Goal: Task Accomplishment & Management: Manage account settings

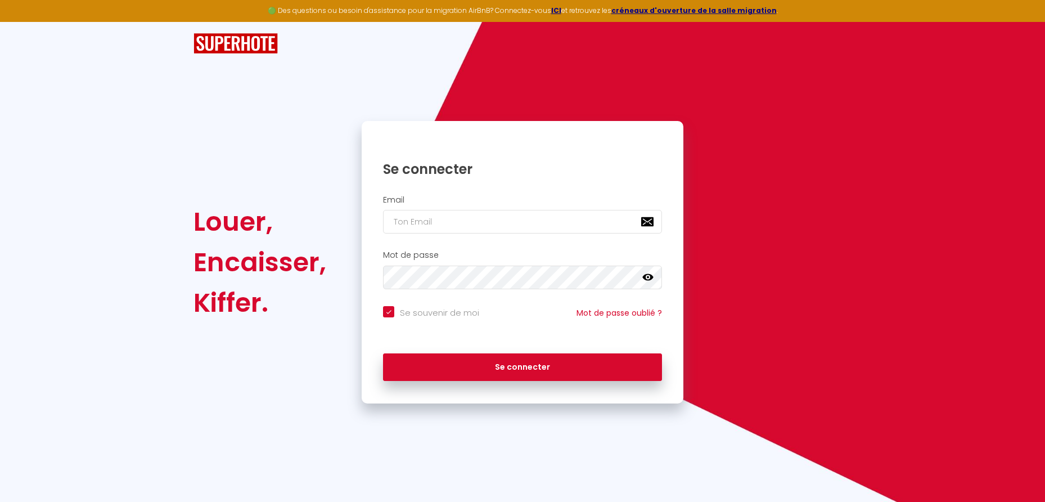
type input "a"
checkbox input "true"
type input "at"
checkbox input "true"
type input "[EMAIL_ADDRESS][DOMAIN_NAME]"
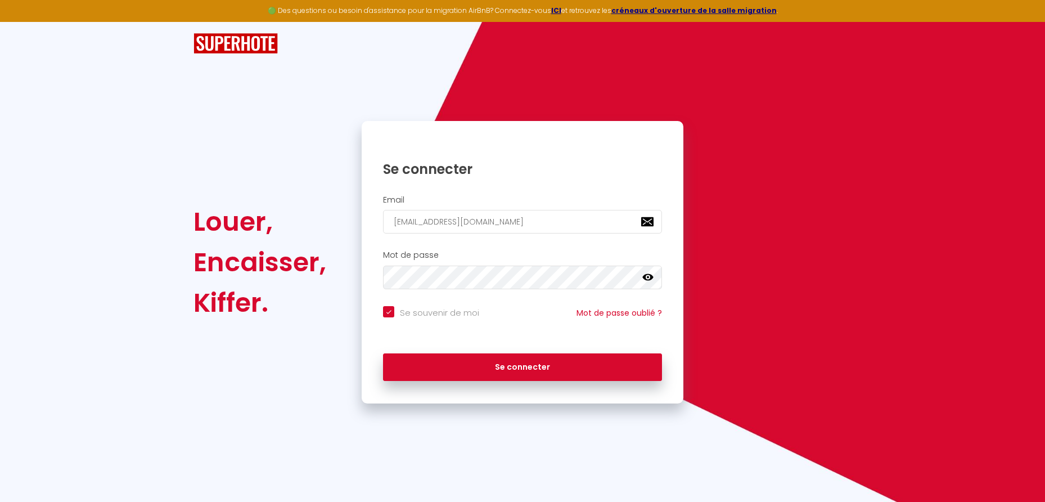
click at [495, 373] on button "Se connecter" at bounding box center [522, 367] width 279 height 28
checkbox input "true"
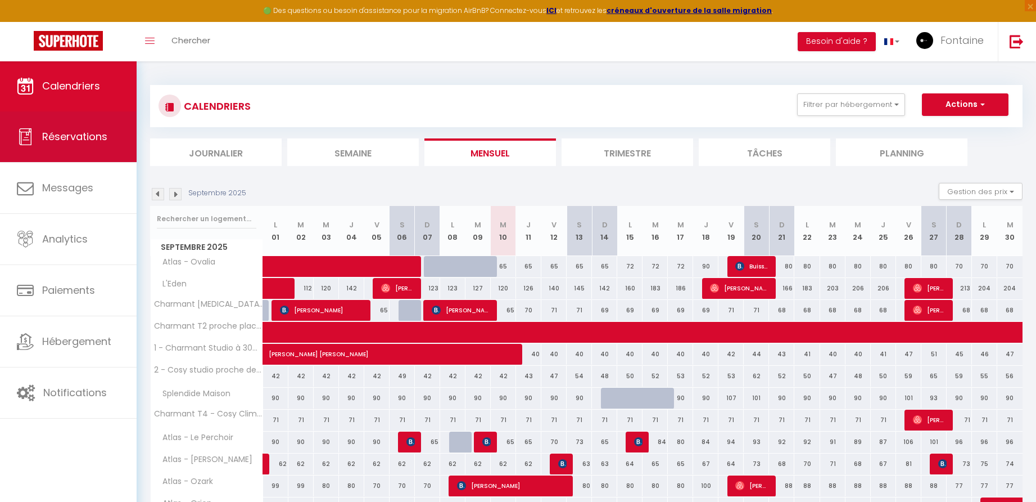
click at [96, 144] on link "Réservations" at bounding box center [68, 136] width 137 height 51
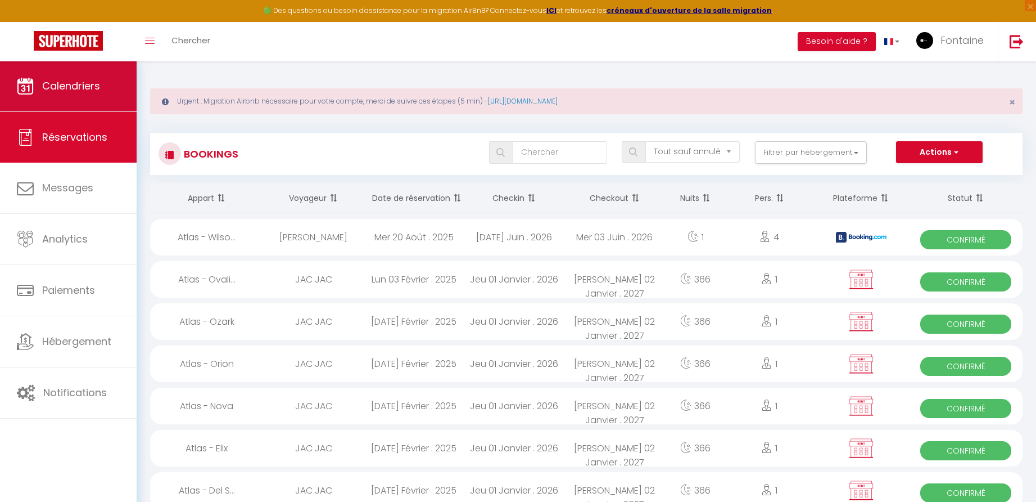
click at [86, 93] on link "Calendriers" at bounding box center [68, 86] width 137 height 51
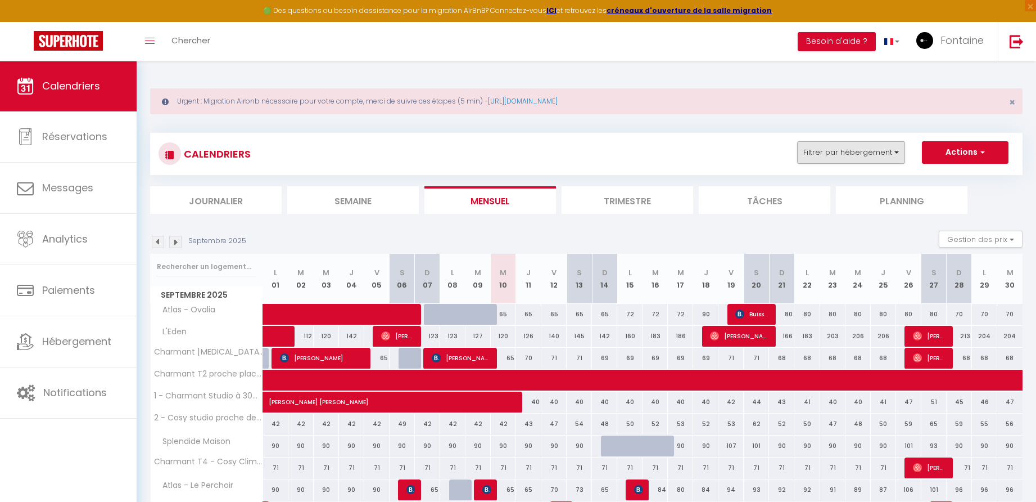
click at [843, 153] on button "Filtrer par hébergement" at bounding box center [851, 152] width 108 height 22
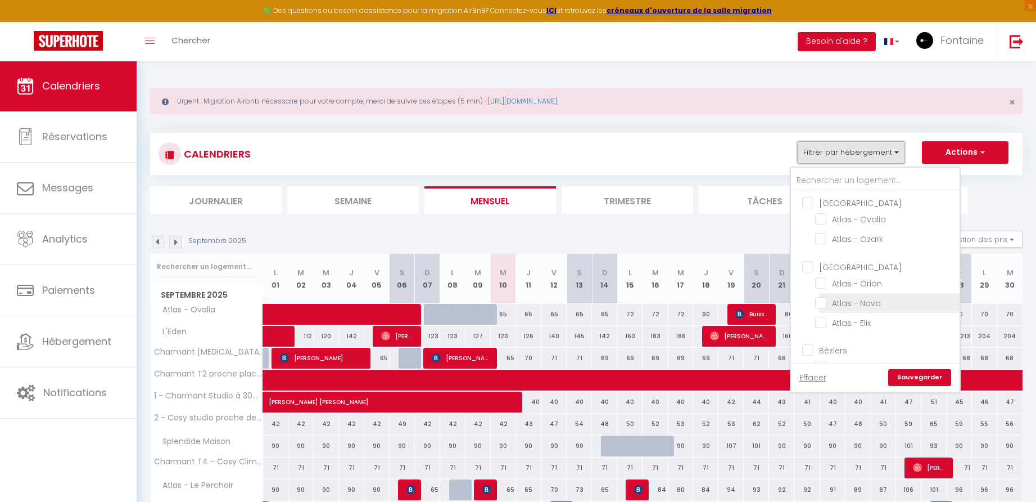
scroll to position [20, 0]
click at [825, 305] on input "Atlas - Elix" at bounding box center [885, 301] width 141 height 11
checkbox input "true"
checkbox input "false"
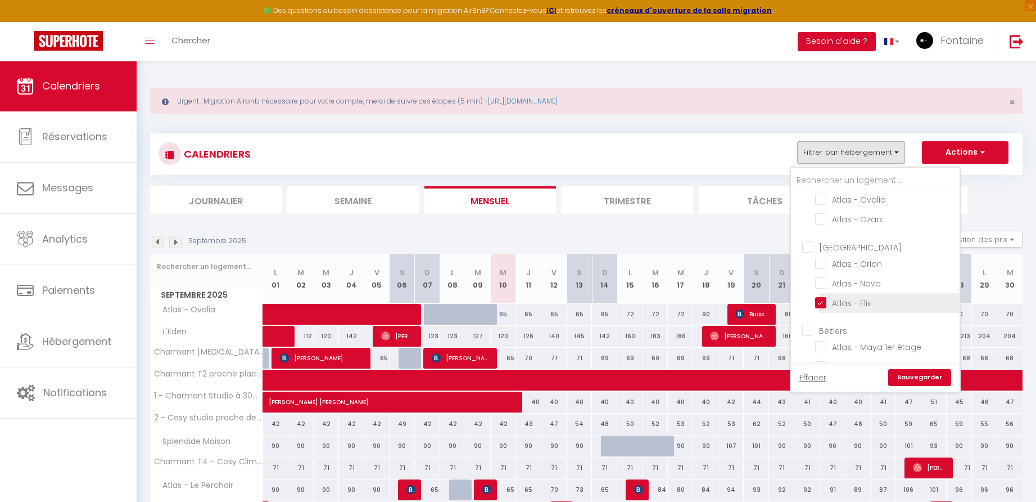
checkbox input "false"
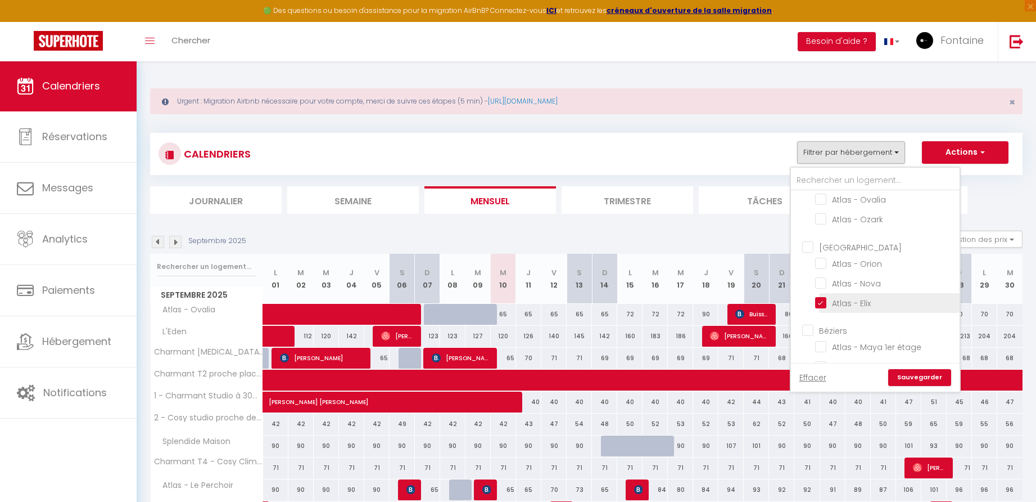
checkbox input "false"
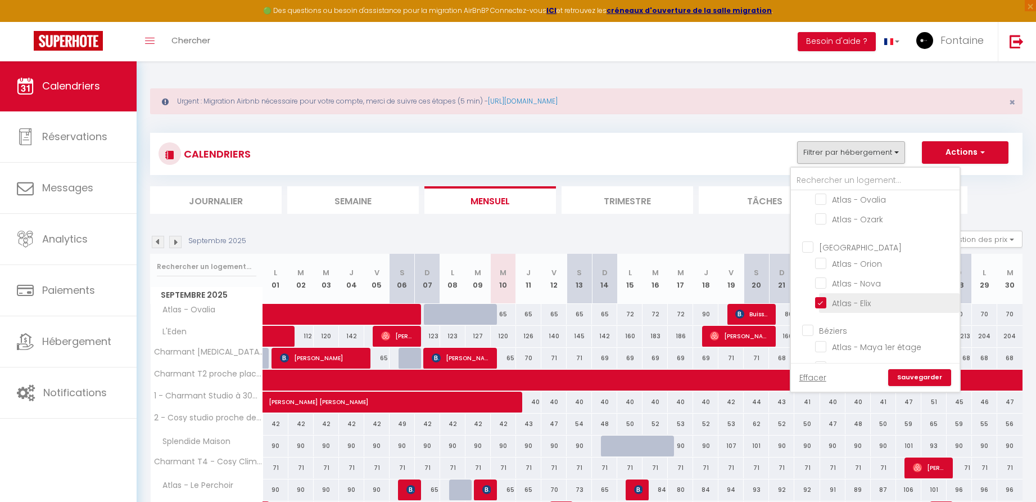
checkbox input "false"
checkbox input "true"
checkbox input "false"
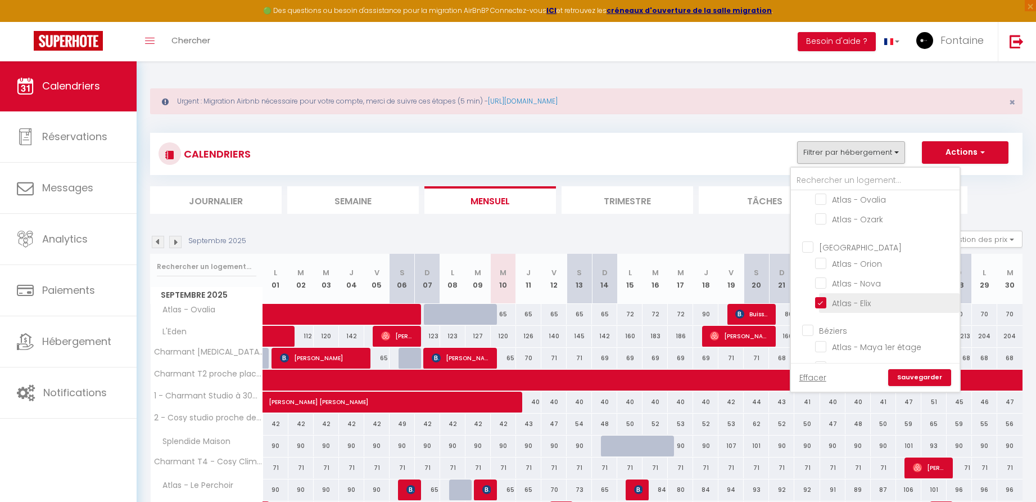
checkbox input "false"
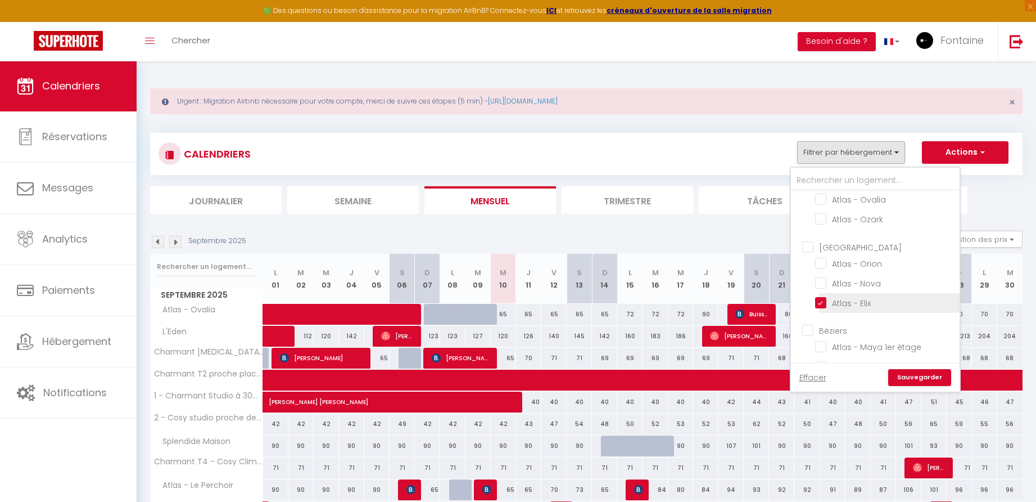
checkbox input "false"
click at [926, 380] on link "Sauvegarder" at bounding box center [919, 377] width 63 height 17
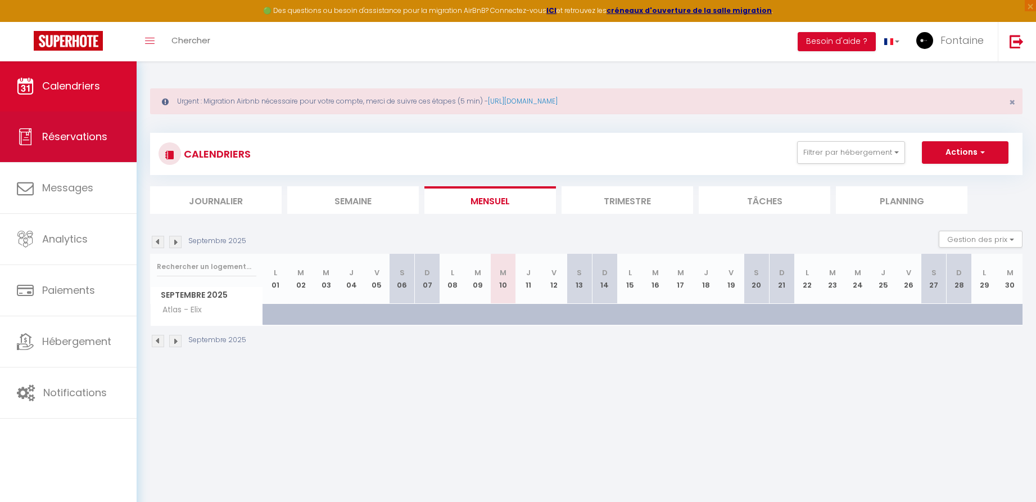
click at [73, 142] on span "Réservations" at bounding box center [74, 136] width 65 height 14
select select "not_cancelled"
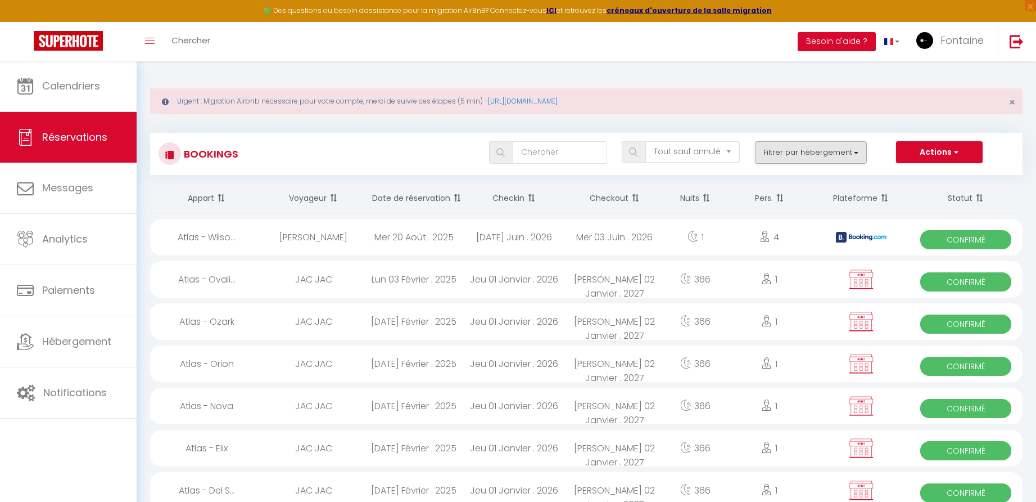
click at [856, 152] on button "Filtrer par hébergement" at bounding box center [811, 152] width 112 height 22
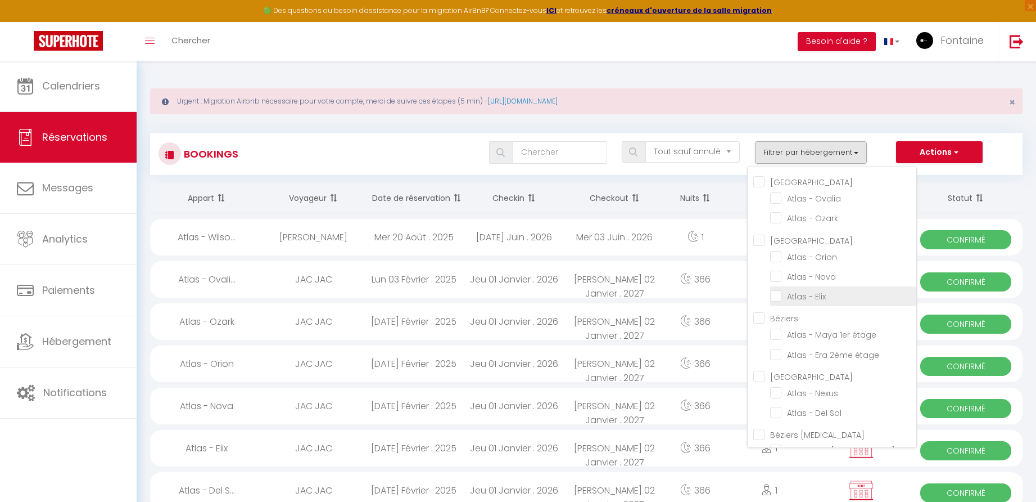
click at [777, 293] on input "Atlas - Elix" at bounding box center [843, 295] width 146 height 11
checkbox input "true"
checkbox input "false"
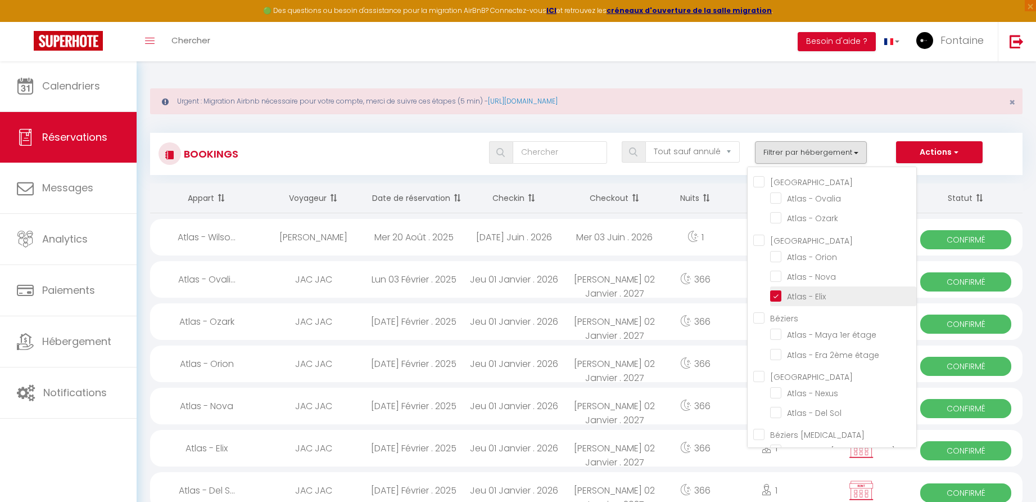
checkbox input "false"
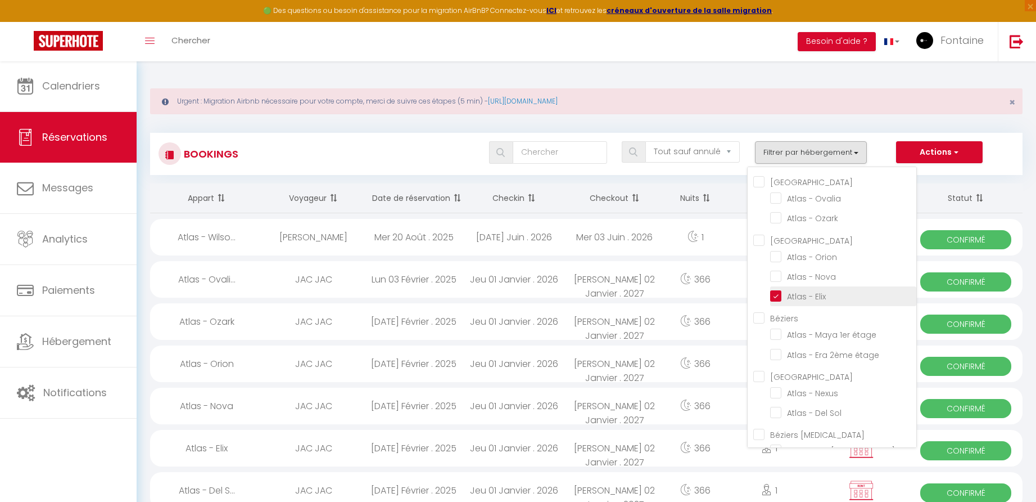
checkbox input "false"
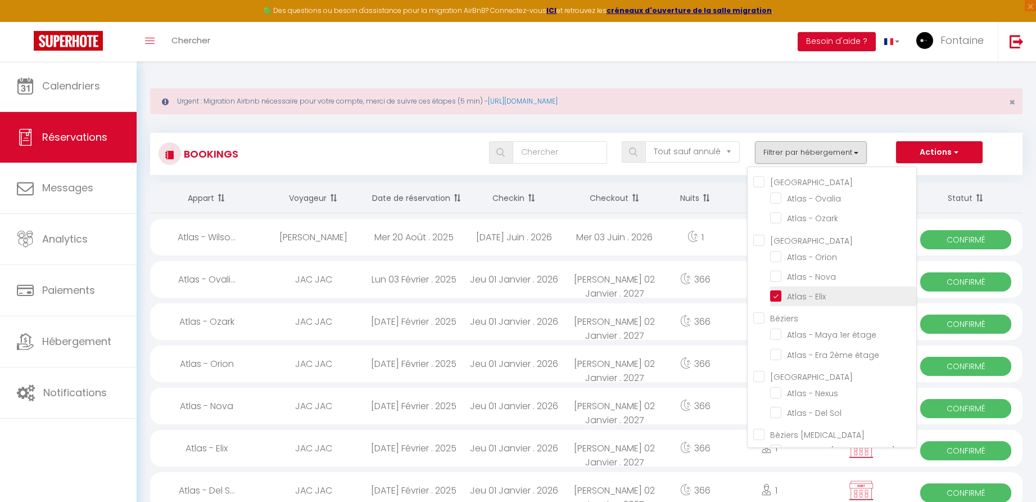
checkbox T4 "true"
checkbox input "true"
checkbox input "false"
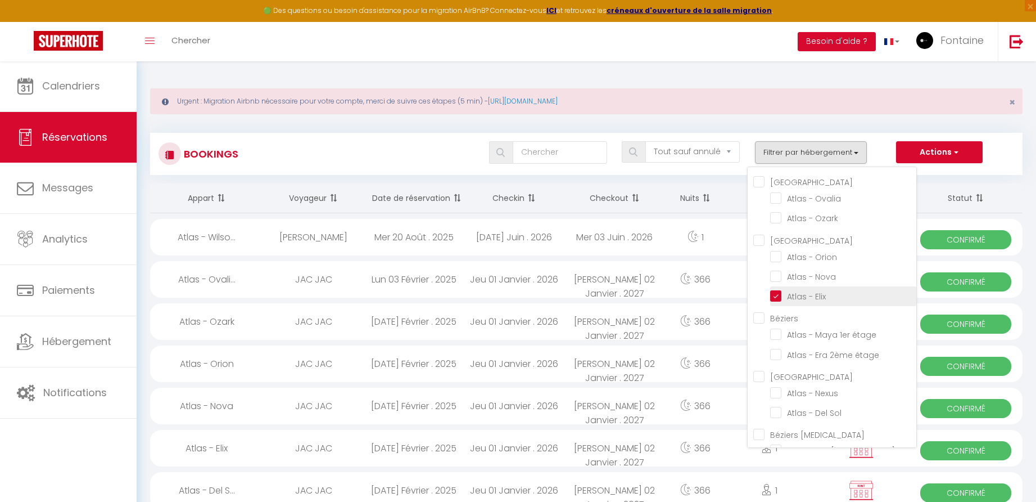
checkbox input "false"
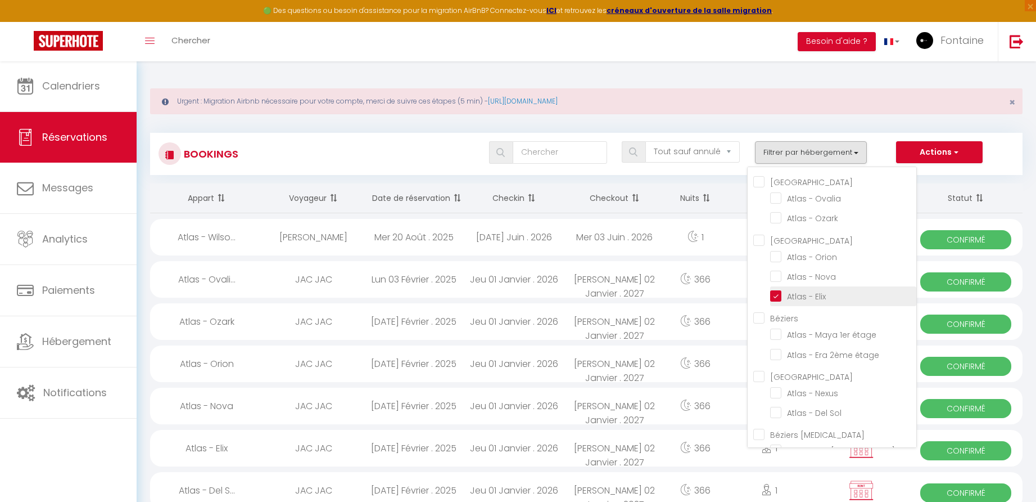
checkbox input "false"
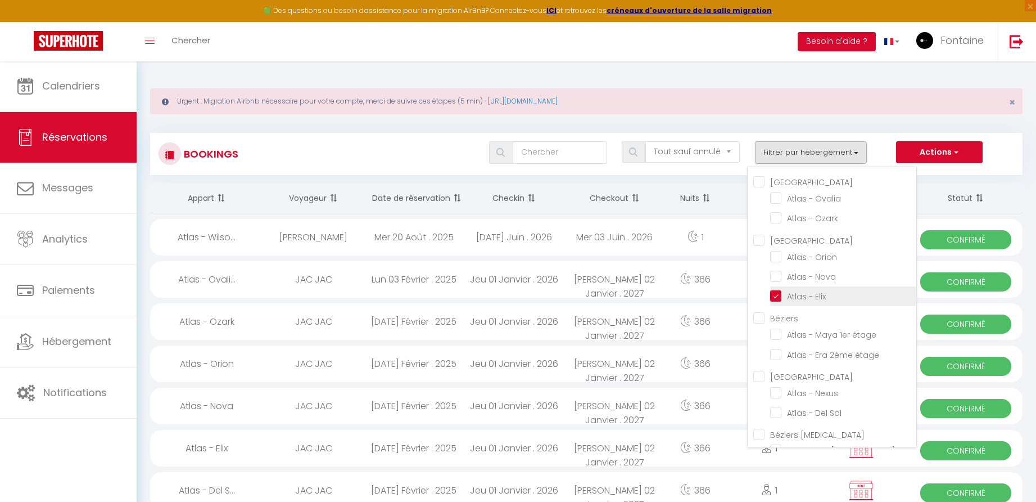
checkbox input "false"
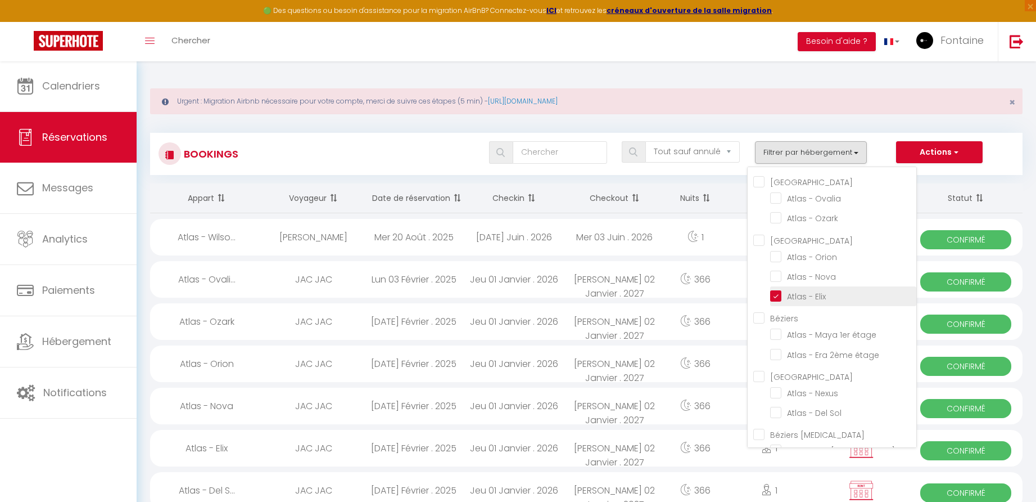
checkbox input "false"
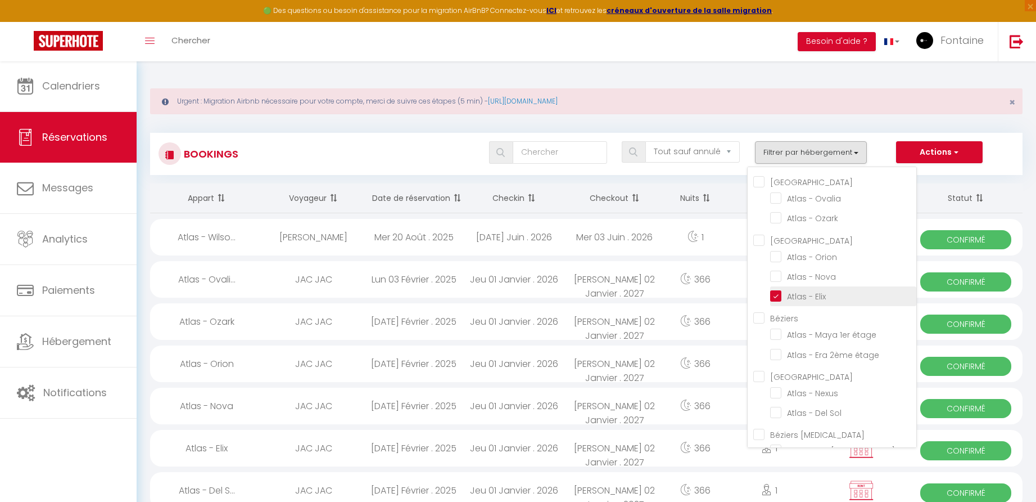
checkbox input "false"
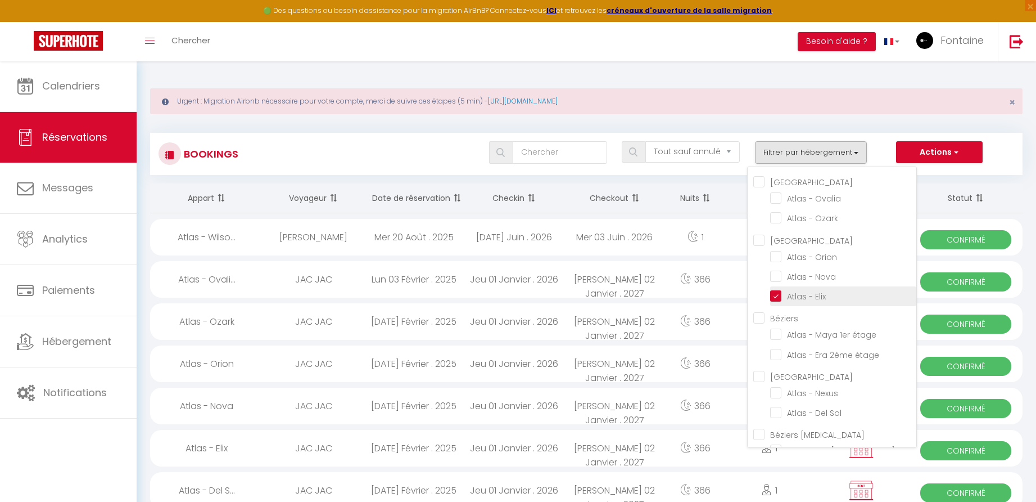
checkbox input "false"
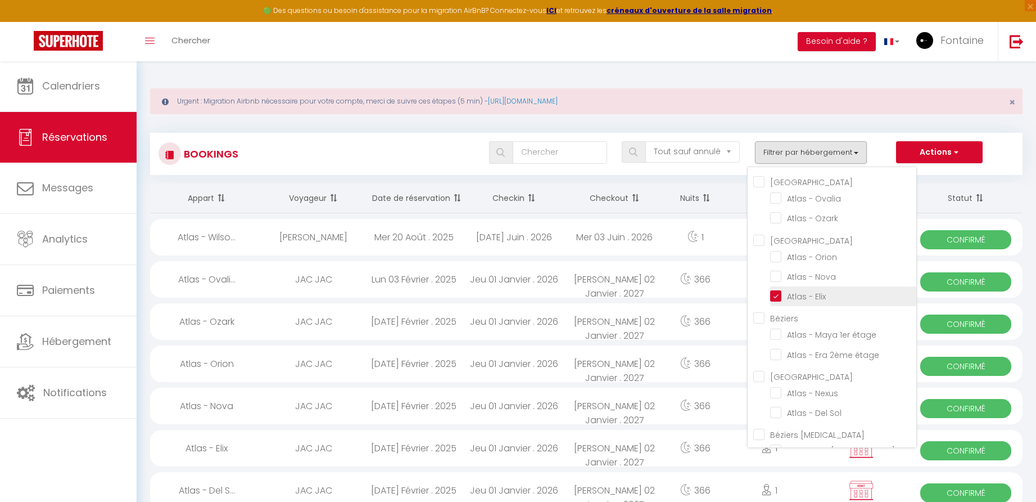
checkbox input "false"
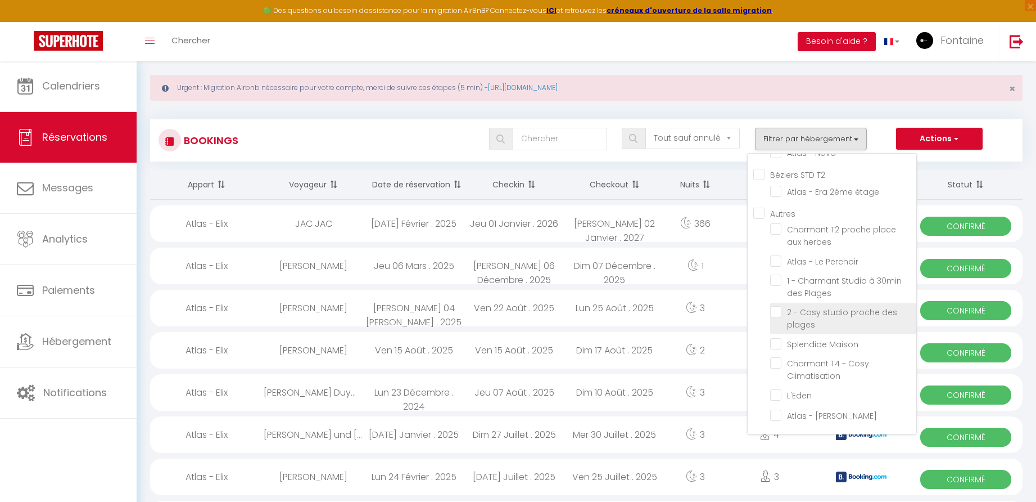
scroll to position [160, 0]
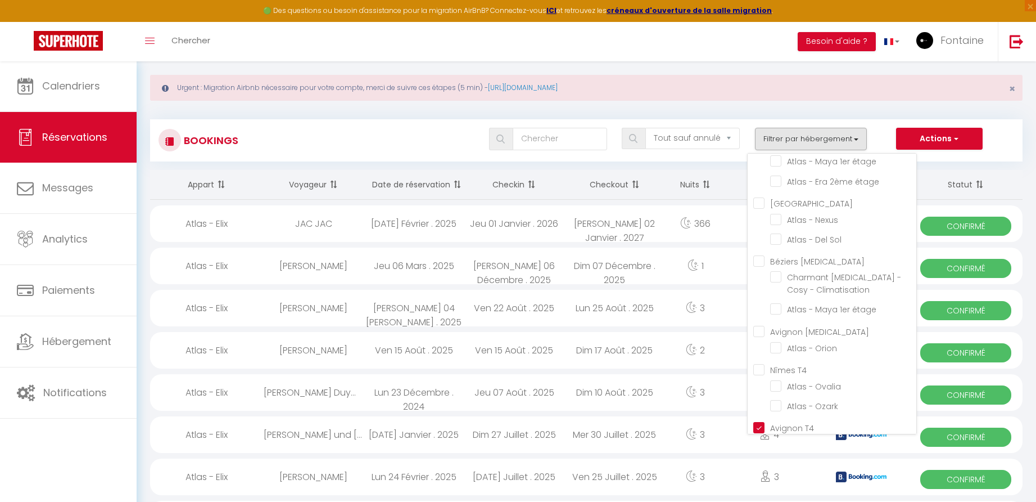
click at [881, 133] on div "Tous les statuts Annulé Confirmé Non Confirmé Tout sauf annulé No Show Request …" at bounding box center [623, 139] width 798 height 22
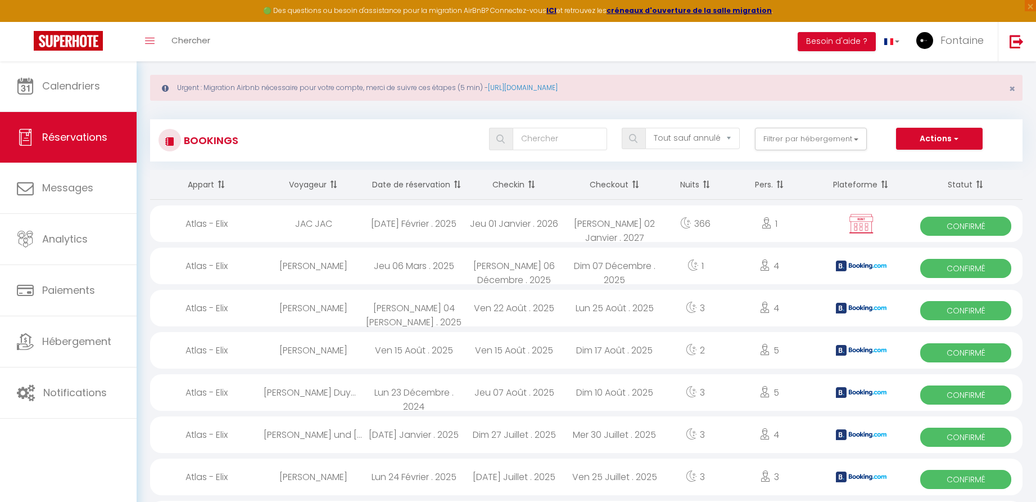
click at [942, 141] on button "Actions" at bounding box center [939, 139] width 87 height 22
click at [926, 160] on link "Nouvelle Réservation" at bounding box center [922, 163] width 120 height 15
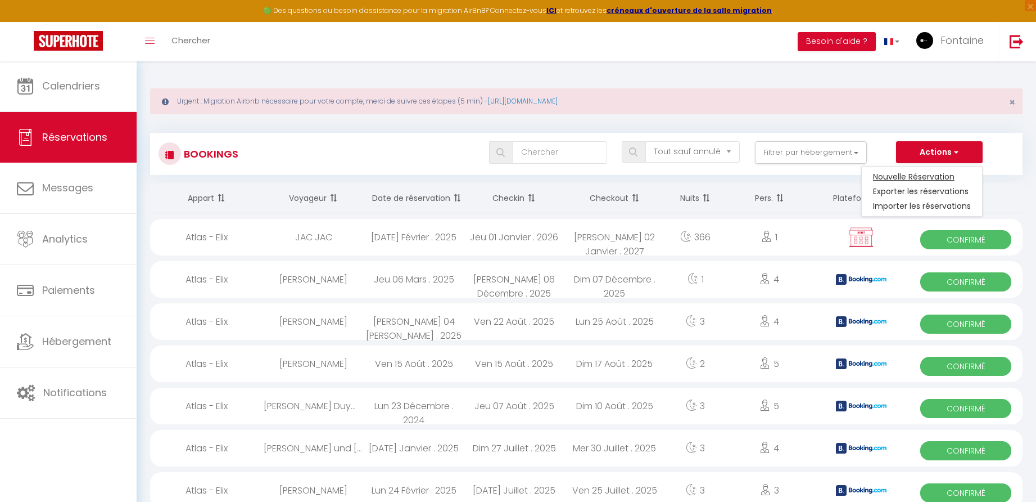
select select
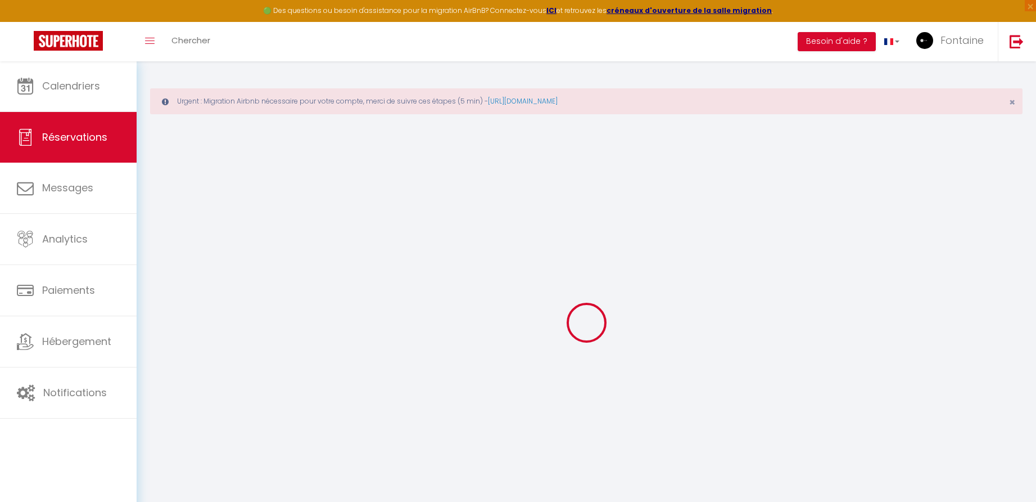
select select
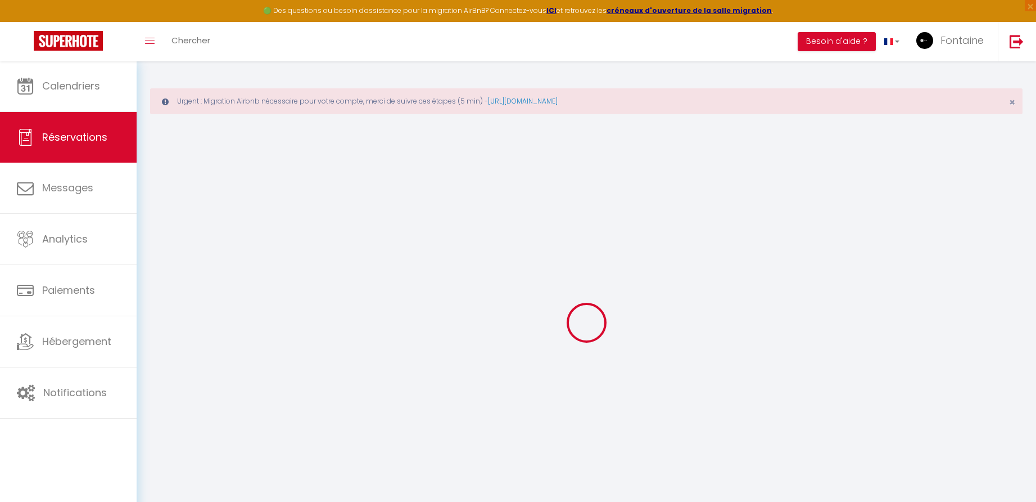
select select
checkbox input "false"
select select
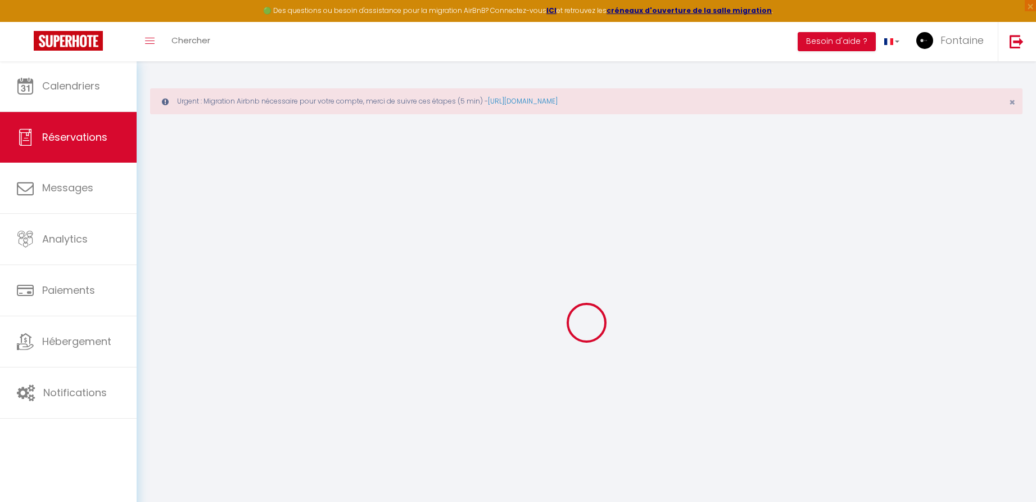
select select
checkbox input "false"
select select
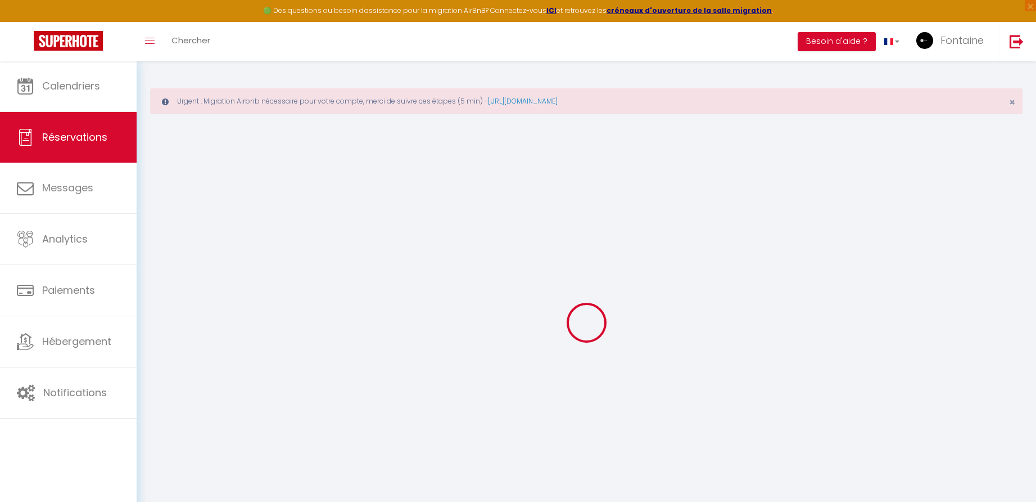
select select
checkbox input "false"
select select
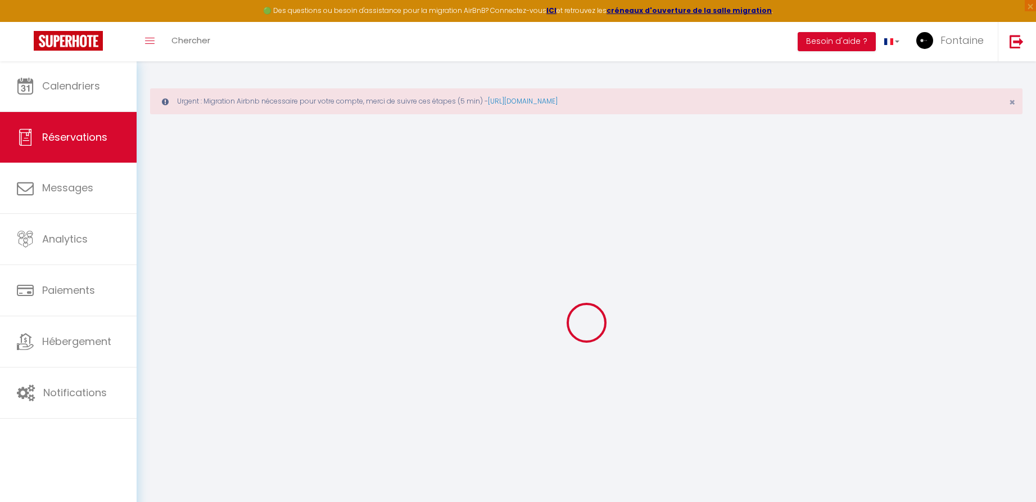
select select
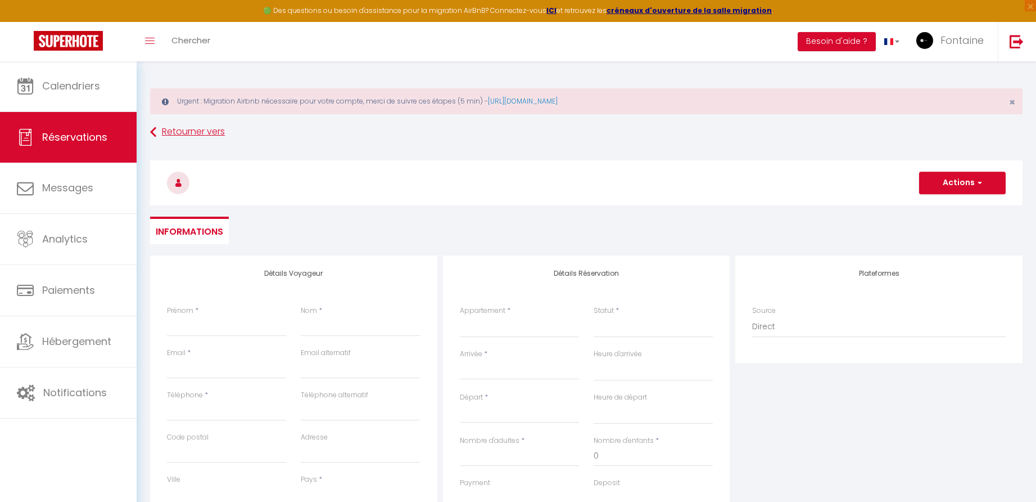
click at [204, 133] on link "Retourner vers" at bounding box center [586, 132] width 873 height 20
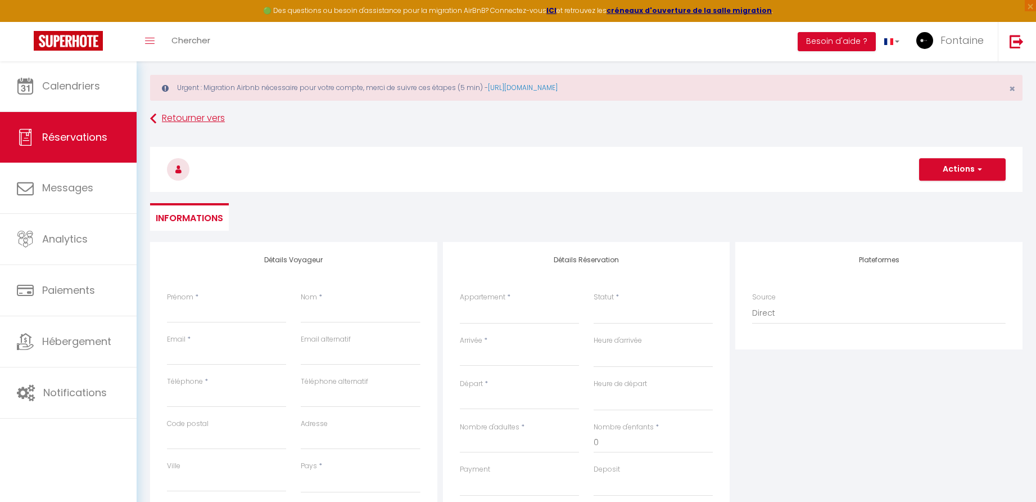
select select "not_cancelled"
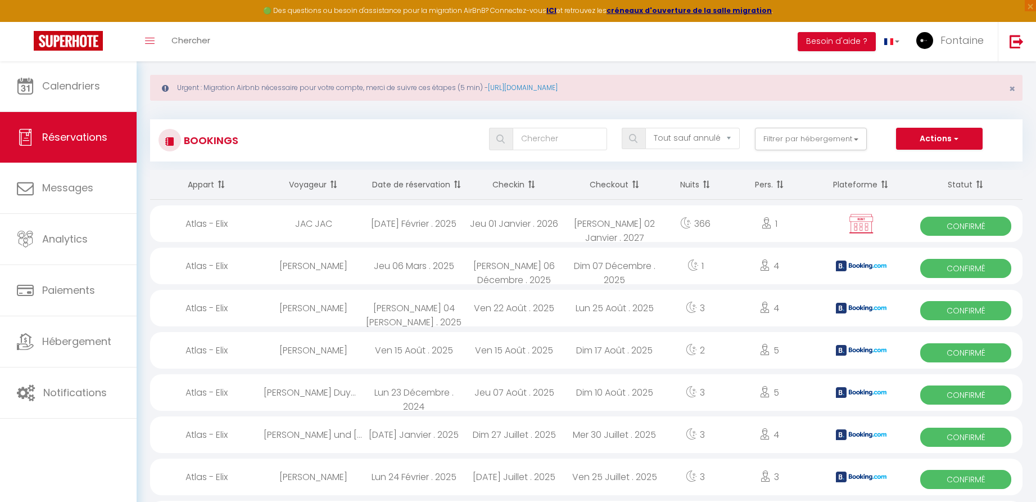
click at [957, 138] on span "button" at bounding box center [955, 138] width 7 height 11
click at [923, 161] on link "Nouvelle Réservation" at bounding box center [922, 163] width 120 height 15
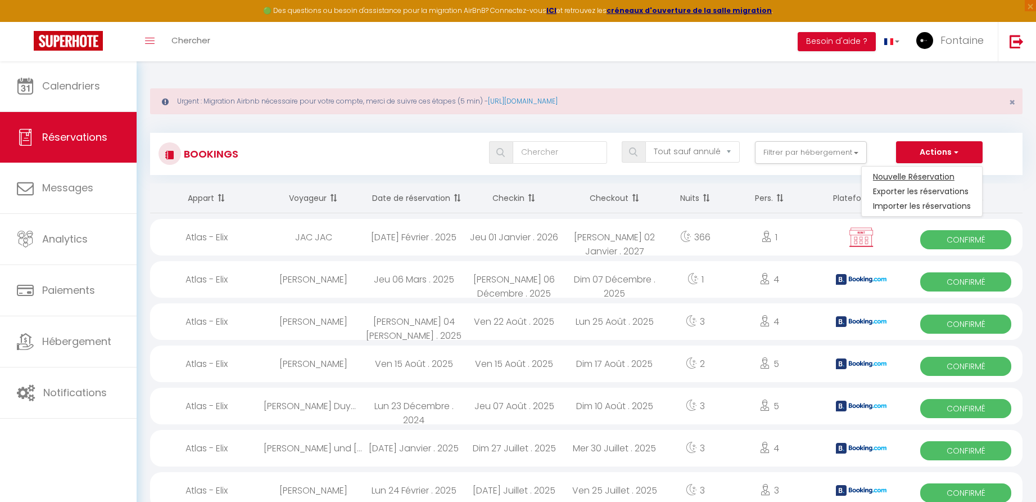
select select
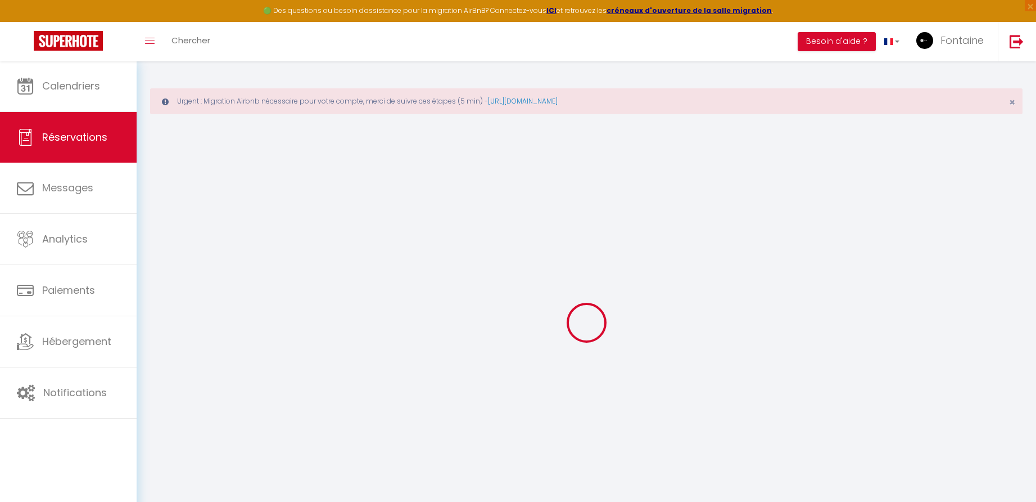
select select
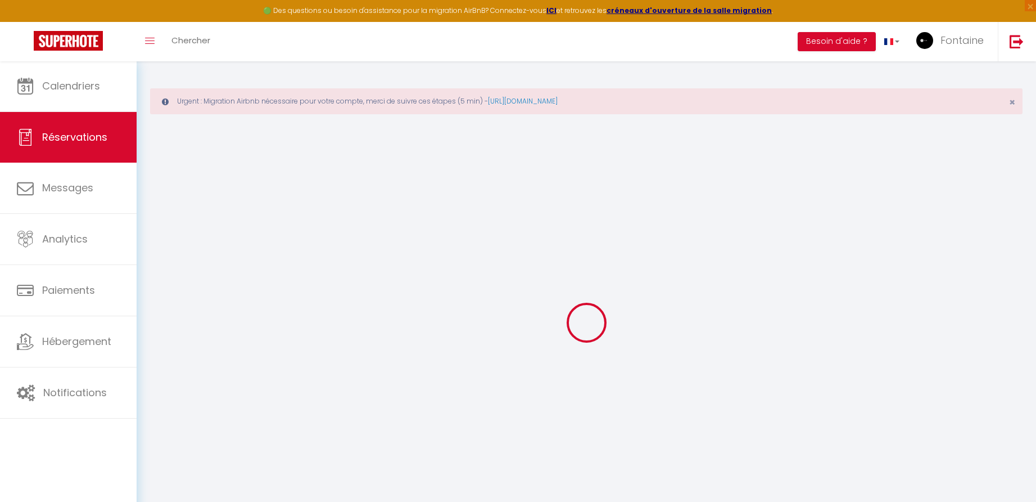
select select
checkbox input "false"
select select
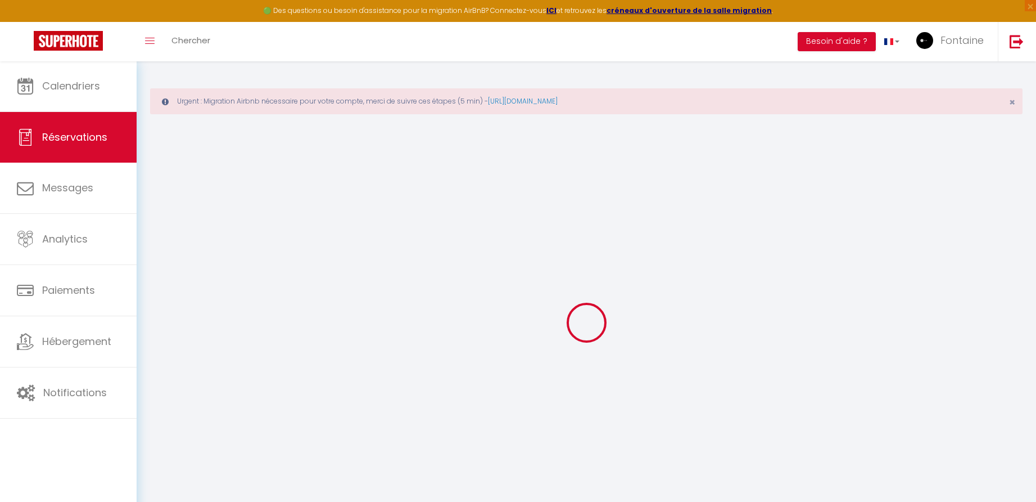
select select
checkbox input "false"
select select
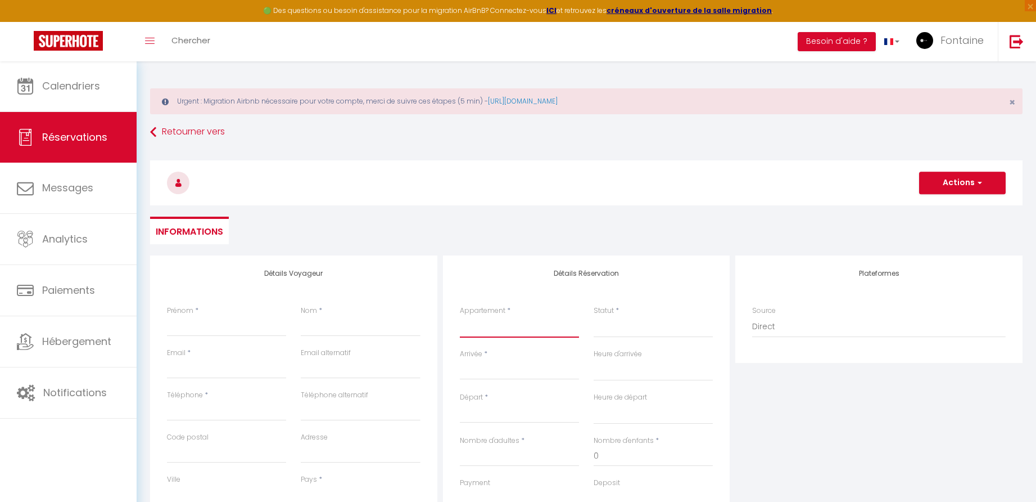
select select "12485"
select select
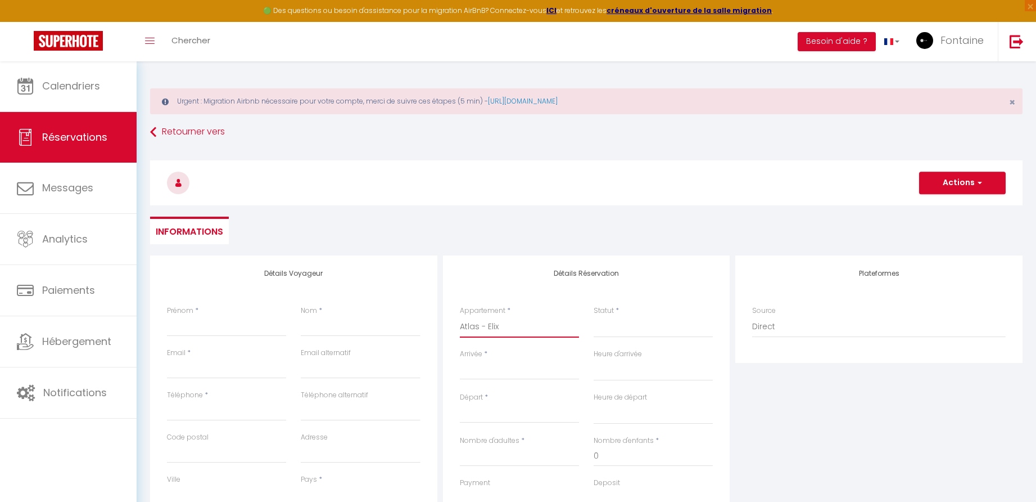
select select
checkbox input "false"
select select
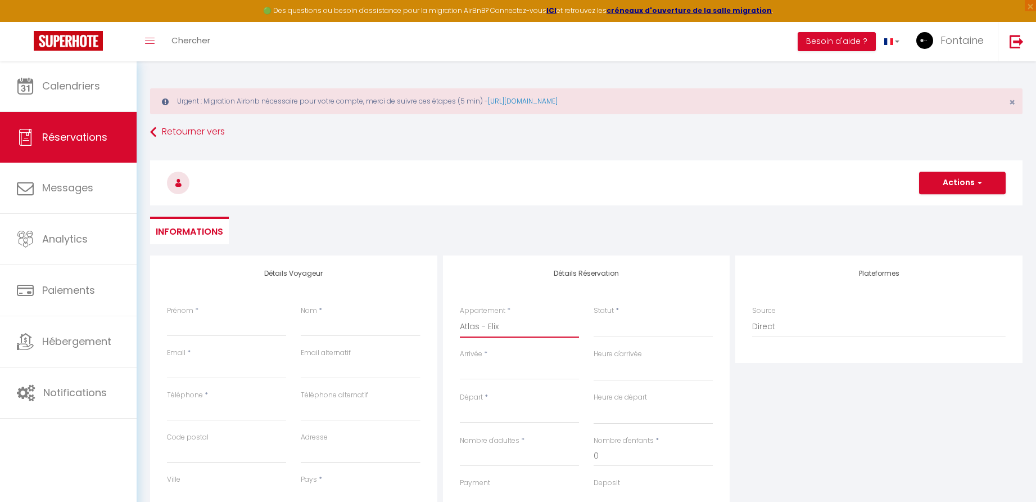
select select
checkbox input "false"
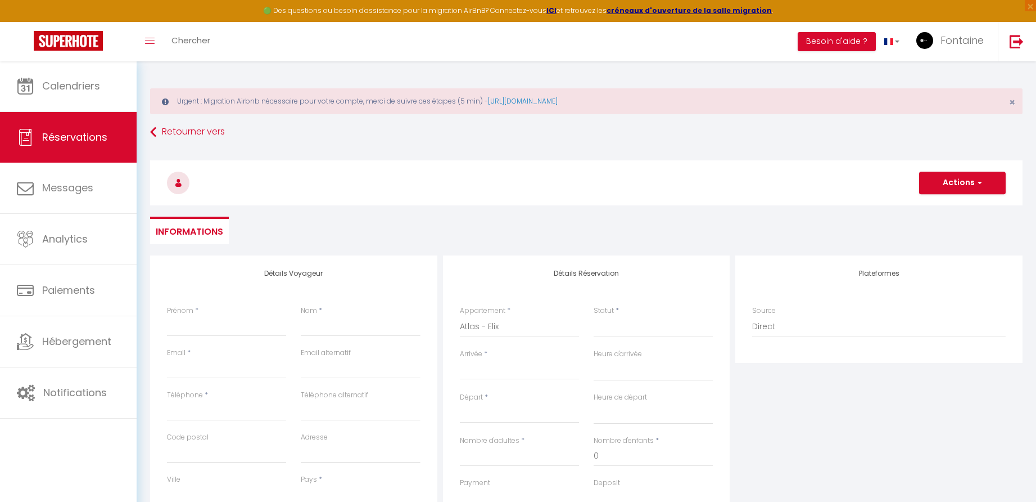
click at [488, 372] on input "Arrivée" at bounding box center [519, 370] width 119 height 15
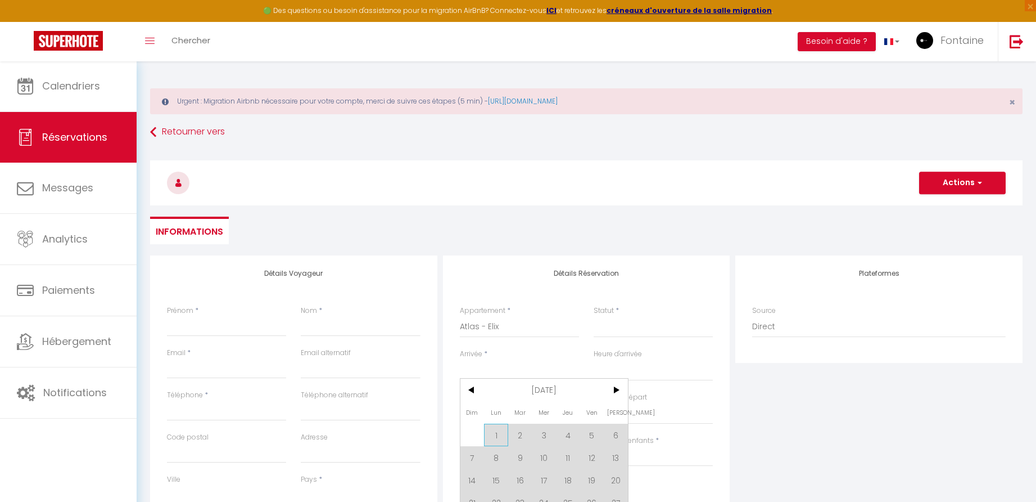
click at [498, 434] on span "1" at bounding box center [496, 434] width 24 height 22
select select
type input "Lun 01 Septembre 2025"
select select
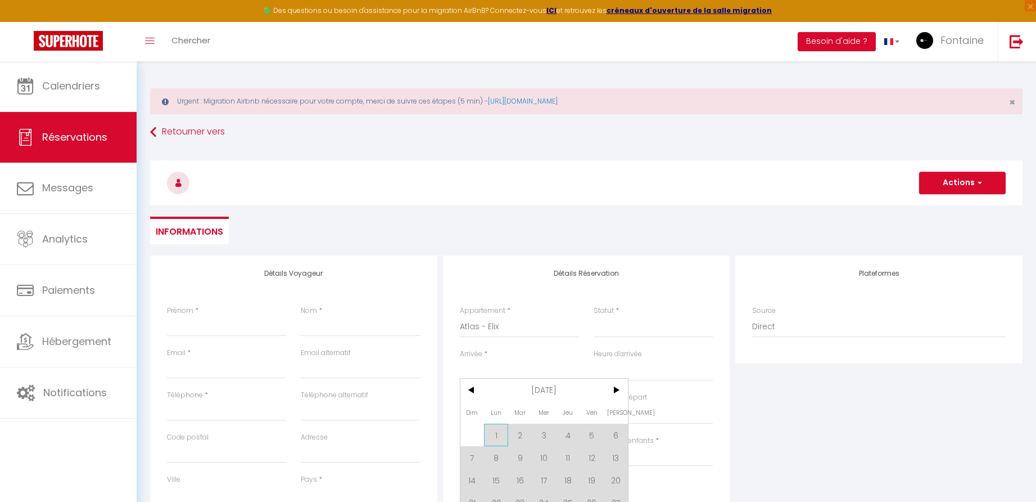
type input "[DATE] Septembre 2025"
select select
checkbox input "false"
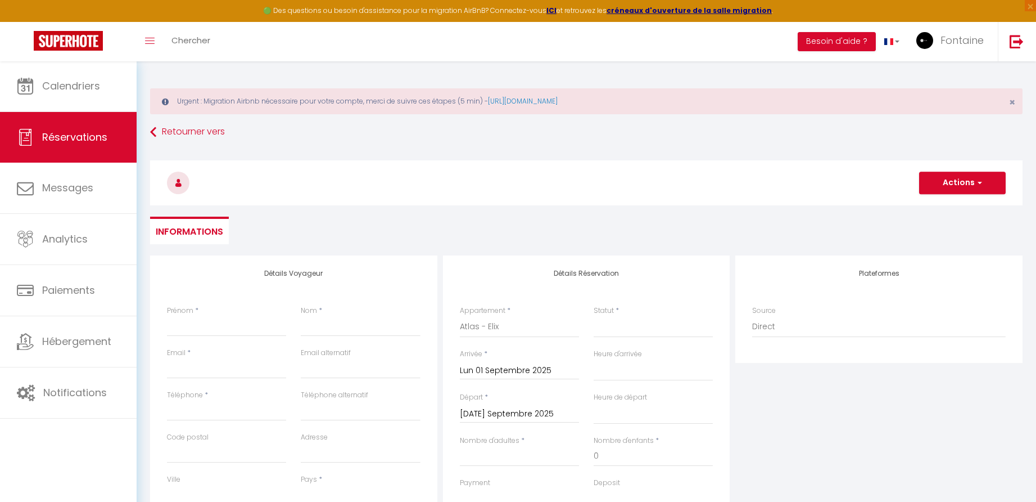
click at [498, 412] on input "[DATE] Septembre 2025" at bounding box center [519, 414] width 119 height 15
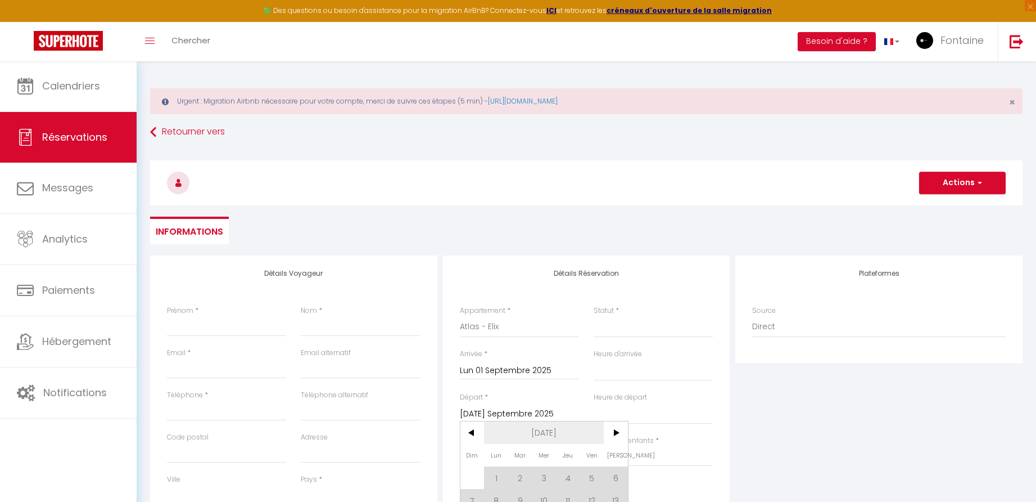
scroll to position [81, 0]
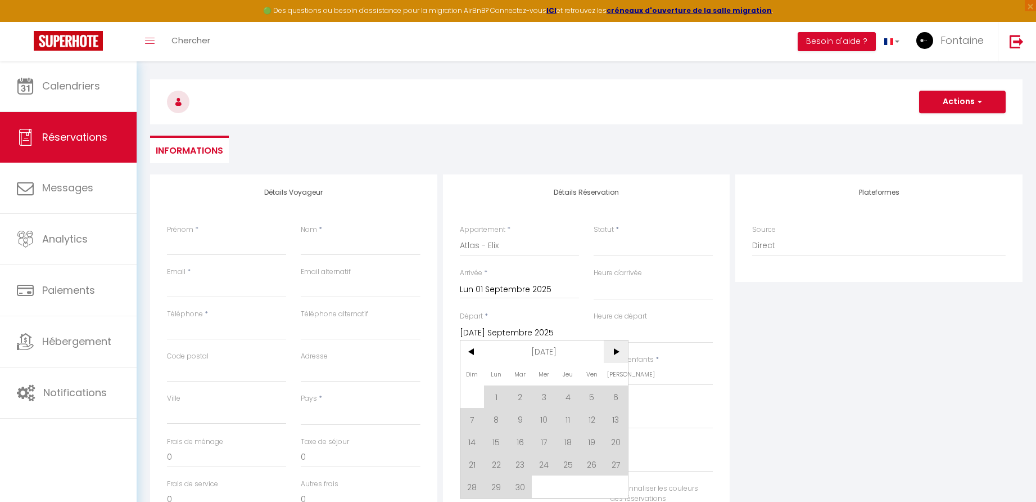
click at [617, 353] on span ">" at bounding box center [616, 351] width 24 height 22
click at [545, 489] on span "31" at bounding box center [544, 486] width 24 height 22
select select
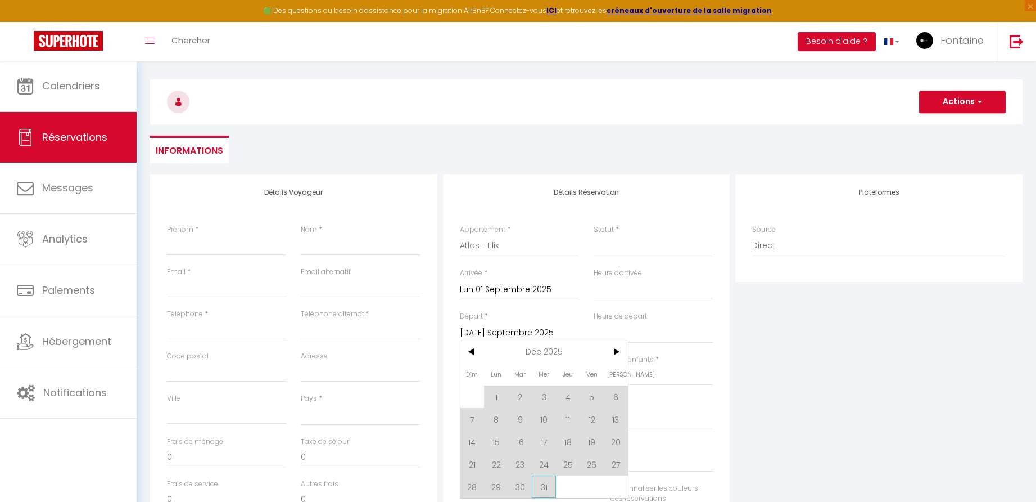
select select
type input "Mer 31 Décembre 2025"
select select
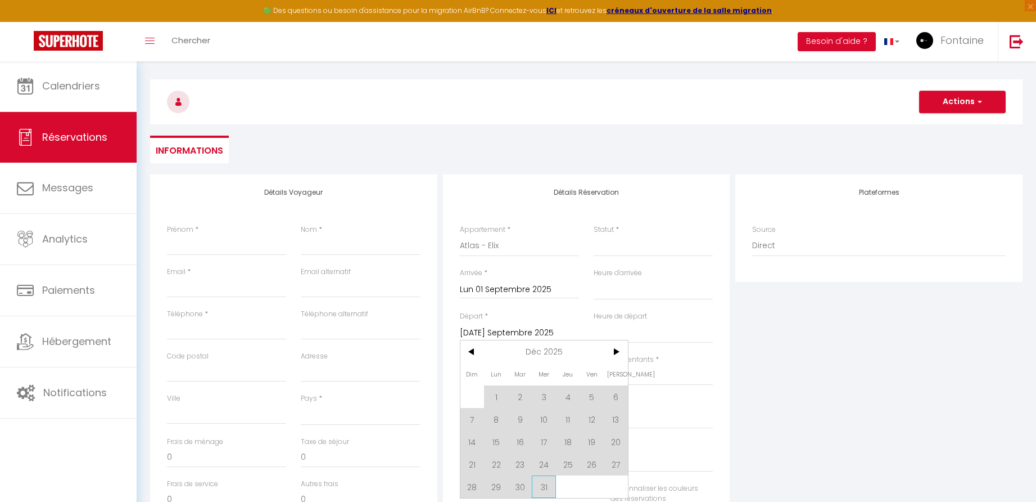
select select
checkbox input "false"
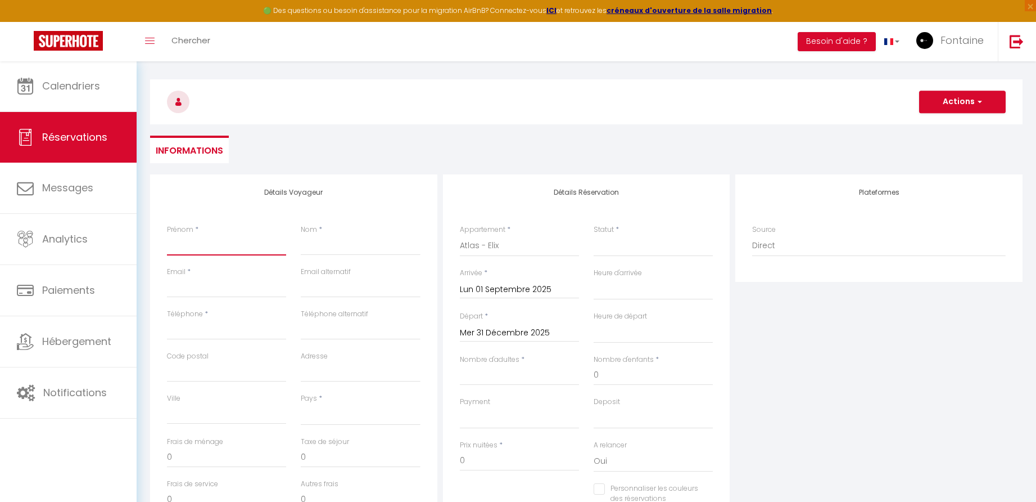
type input "J"
select select
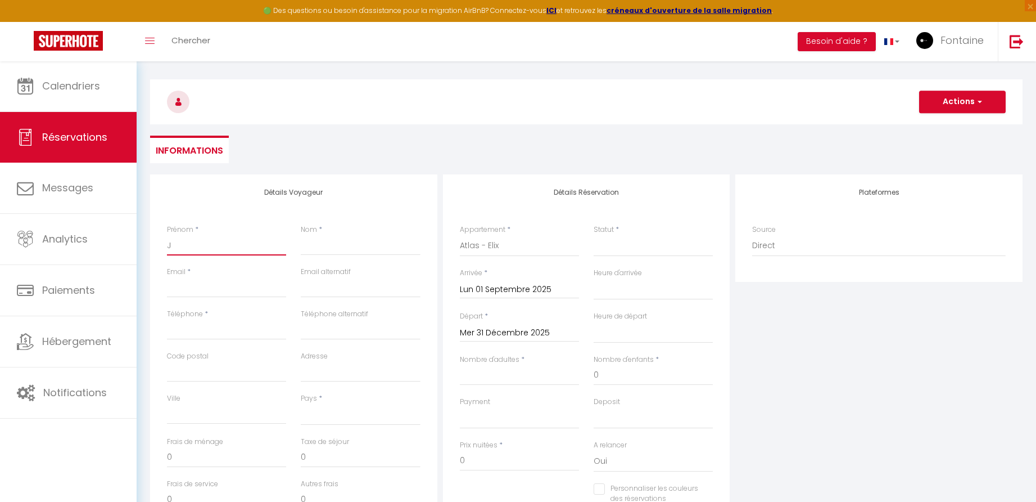
select select
checkbox input "false"
type input "[PERSON_NAME]"
select select
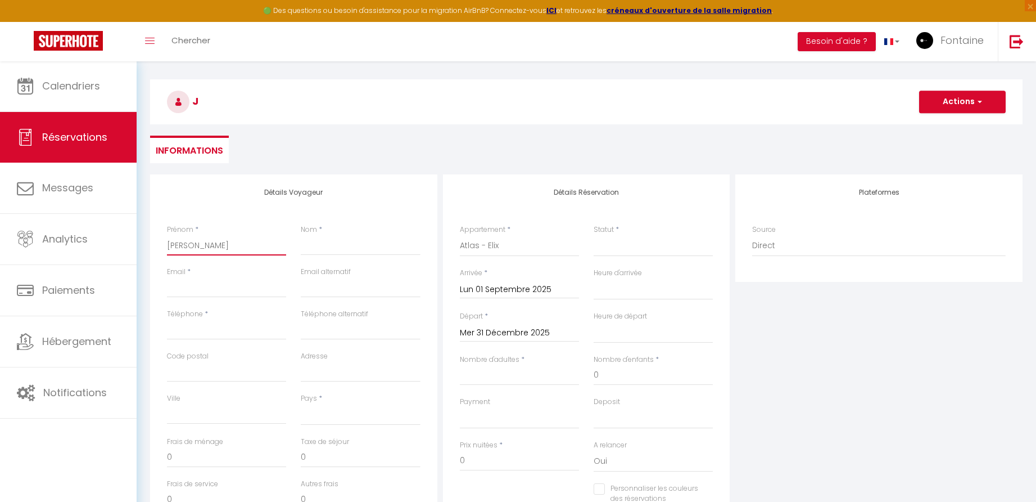
select select
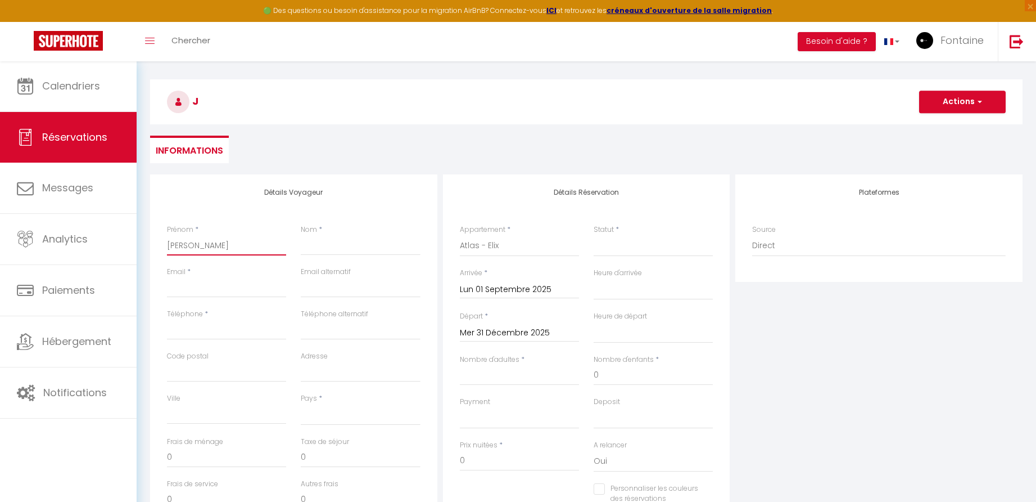
checkbox input "false"
type input "Jac"
select select
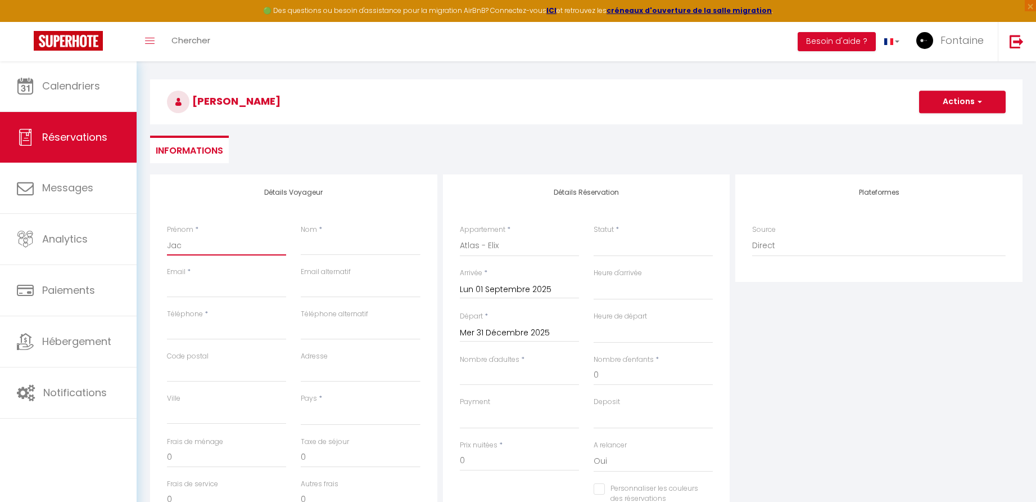
select select
checkbox input "false"
type input "[PERSON_NAME]"
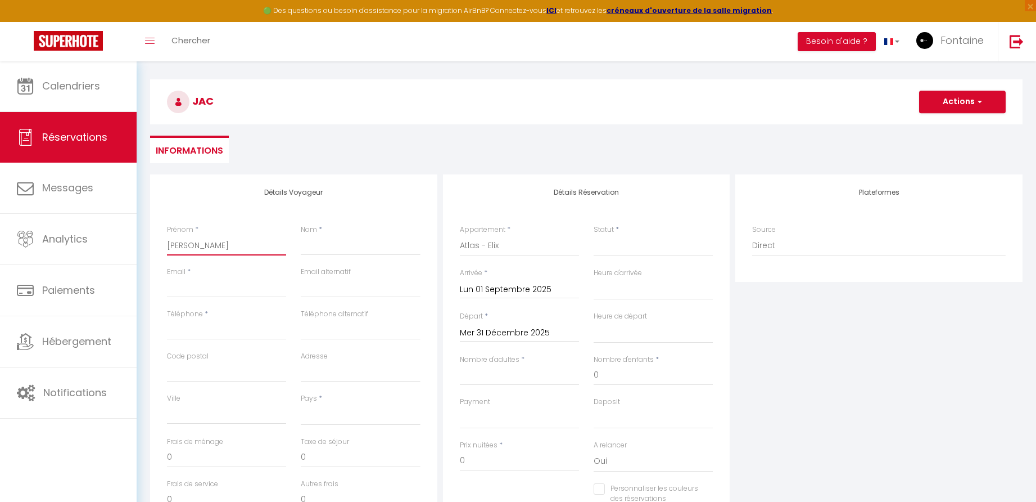
select select
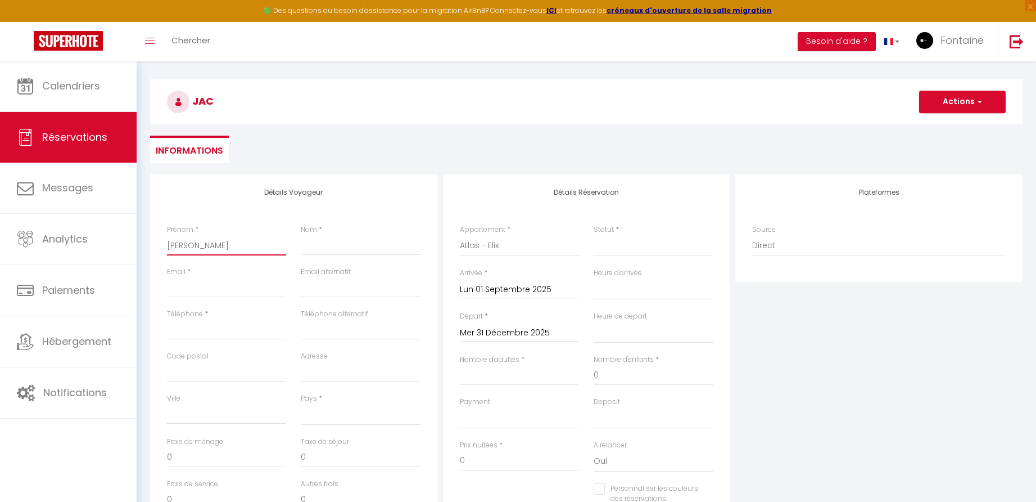
select select
checkbox input "false"
type input "[PERSON_NAME]"
select select
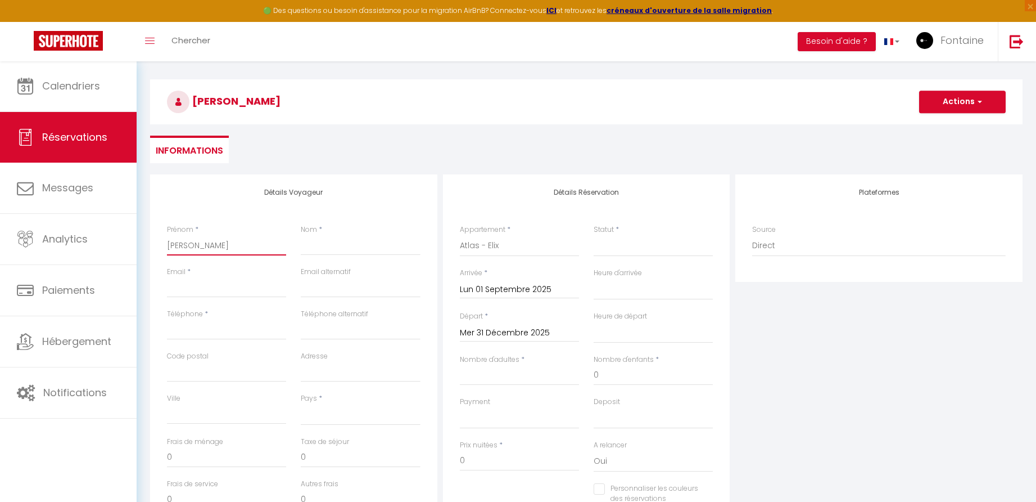
select select
click at [187, 242] on input "Jac" at bounding box center [226, 245] width 119 height 20
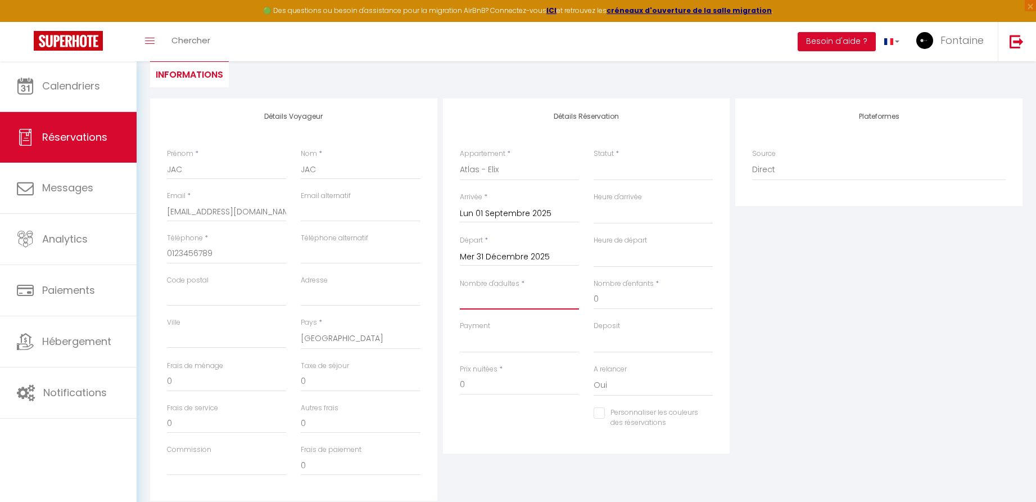
click at [576, 297] on input "Nombre d'adultes" at bounding box center [519, 299] width 119 height 20
click at [574, 295] on input "Nombre d'adultes" at bounding box center [519, 299] width 119 height 20
click at [524, 301] on input "Nombre d'adultes" at bounding box center [519, 299] width 119 height 20
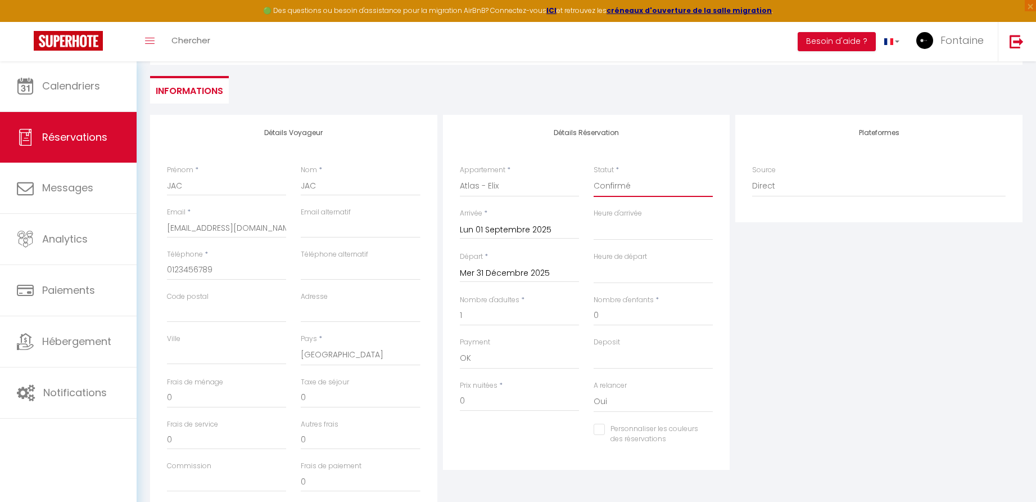
scroll to position [94, 0]
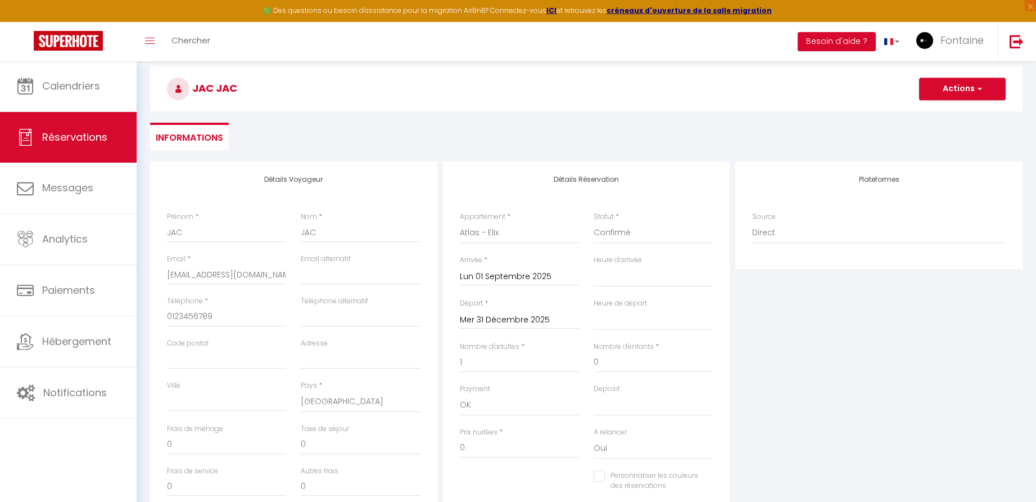
click at [957, 90] on button "Actions" at bounding box center [962, 89] width 87 height 22
click at [941, 114] on link "Enregistrer" at bounding box center [951, 113] width 89 height 15
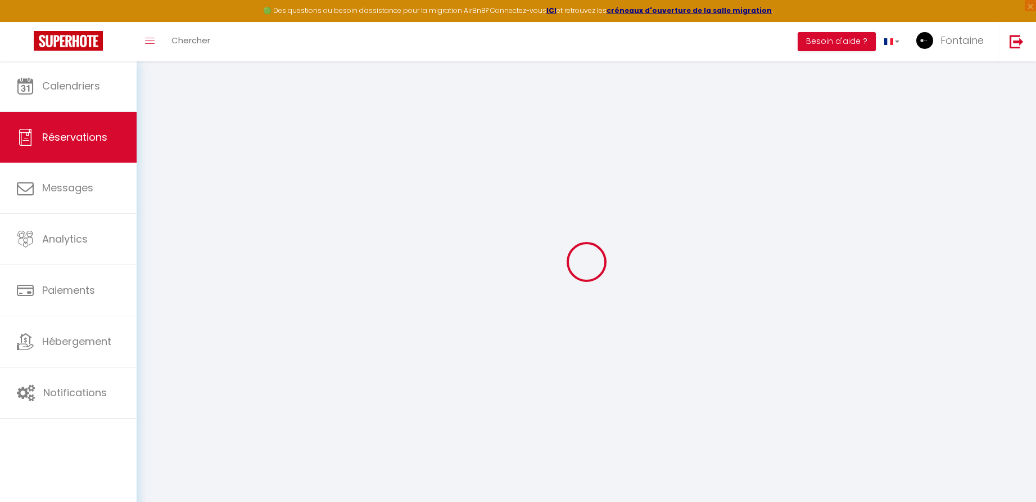
scroll to position [61, 0]
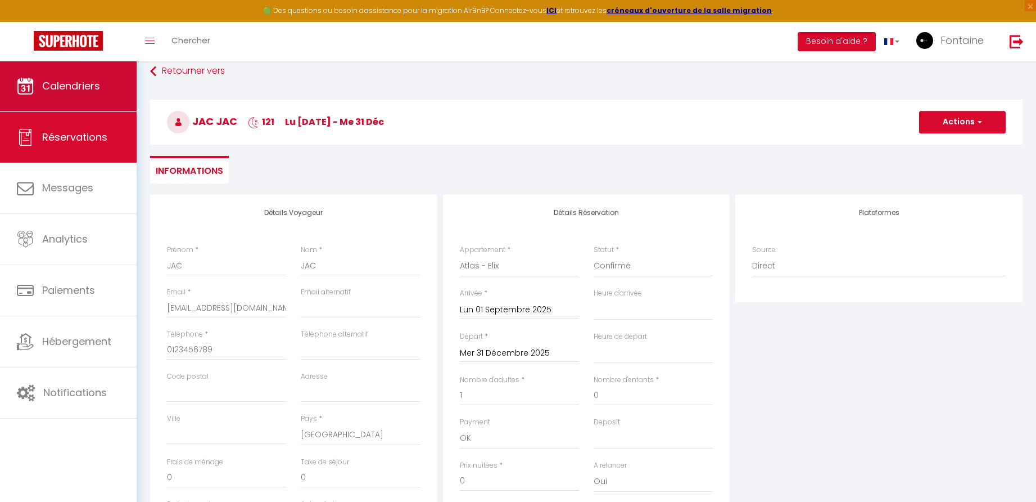
click at [85, 87] on span "Calendriers" at bounding box center [71, 86] width 58 height 14
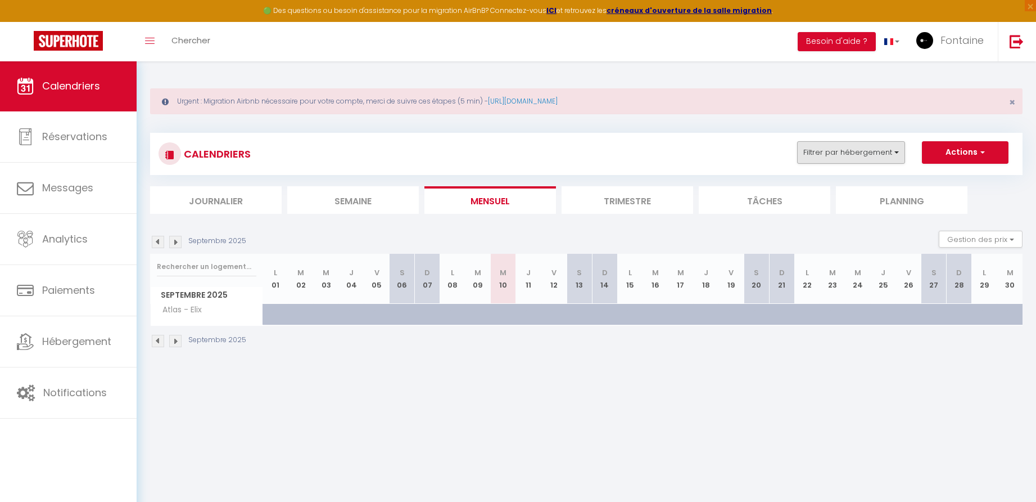
click at [867, 154] on button "Filtrer par hébergement" at bounding box center [851, 152] width 108 height 22
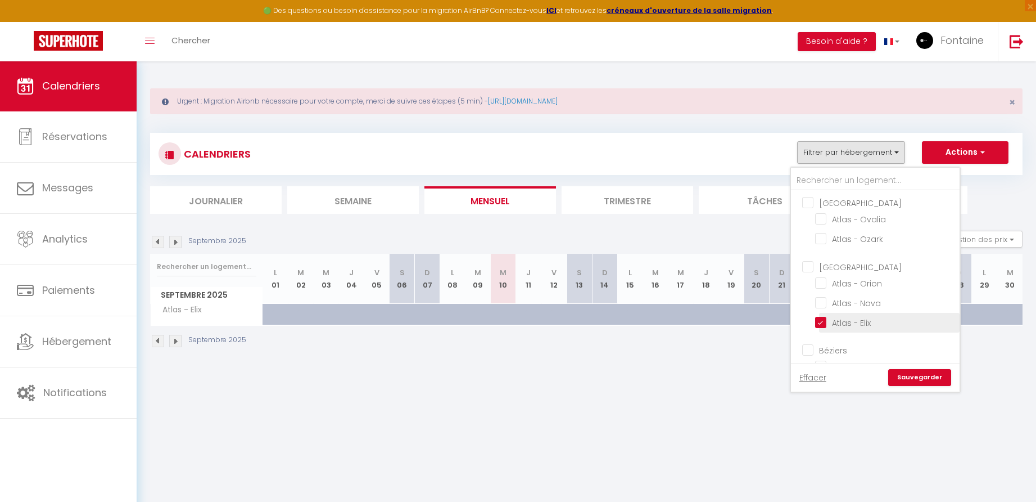
click at [822, 324] on input "Atlas - Elix" at bounding box center [885, 321] width 141 height 11
click at [922, 380] on link "Sauvegarder" at bounding box center [919, 377] width 63 height 17
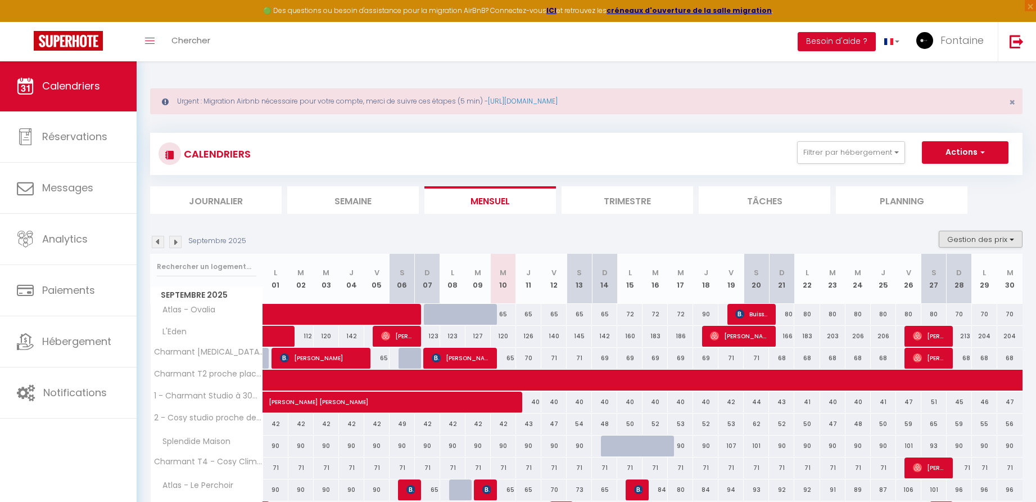
click at [963, 242] on button "Gestion des prix" at bounding box center [981, 239] width 84 height 17
click at [926, 275] on input "Nb Nuits minimum" at bounding box center [971, 273] width 101 height 11
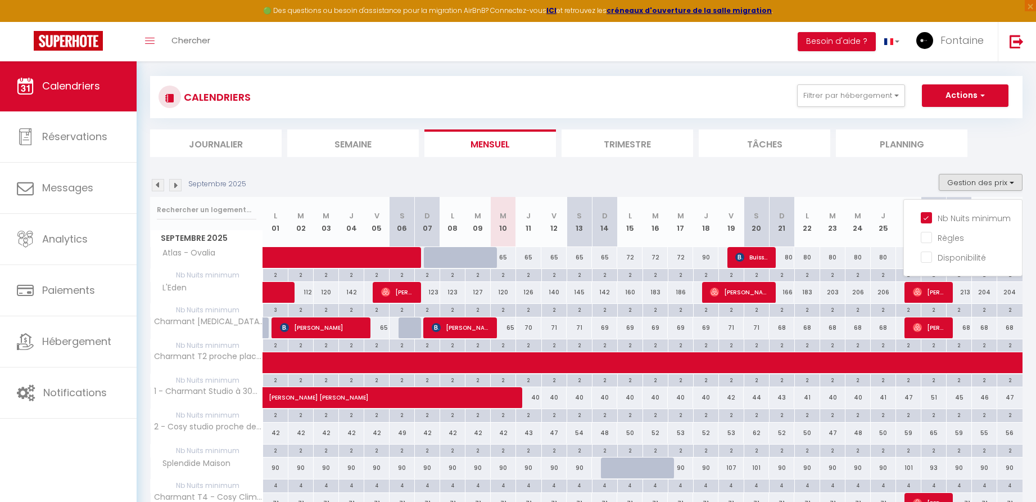
scroll to position [59, 0]
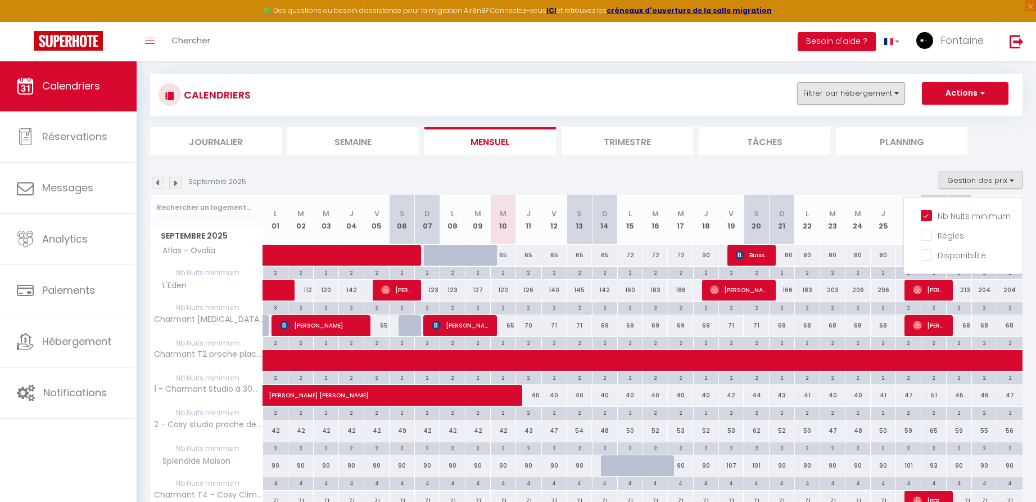
click at [867, 92] on button "Filtrer par hébergement" at bounding box center [851, 93] width 108 height 22
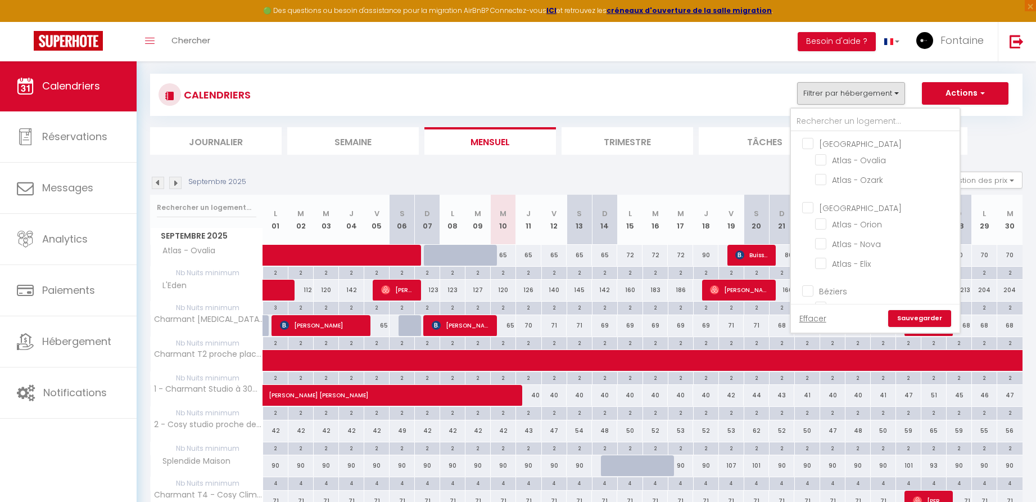
click at [810, 143] on input "[GEOGRAPHIC_DATA]" at bounding box center [886, 142] width 169 height 11
click at [824, 205] on input "Atlas - Orion" at bounding box center [885, 201] width 141 height 11
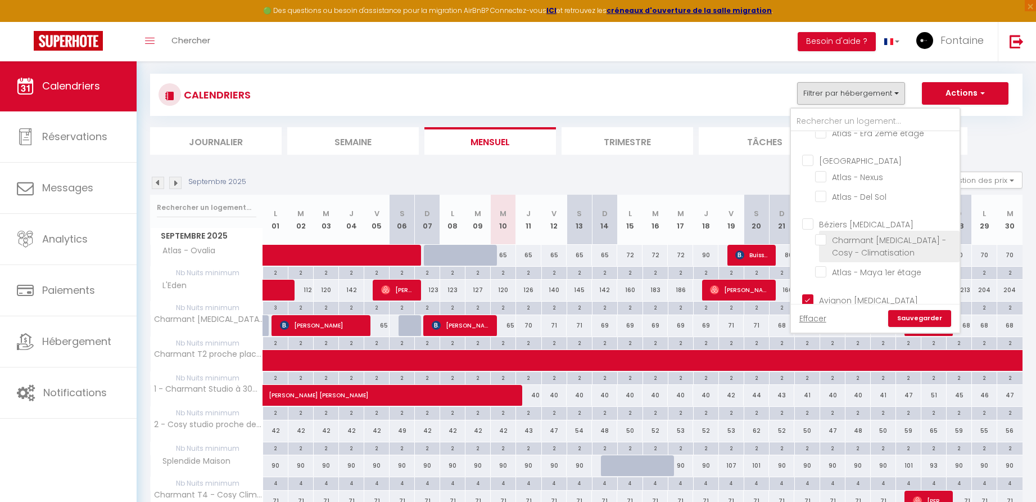
scroll to position [213, 0]
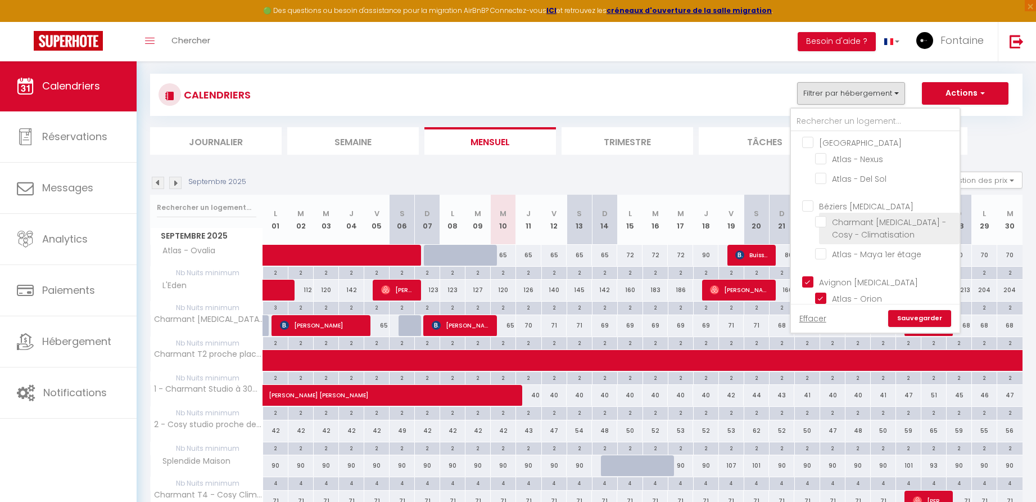
click at [824, 222] on input "Charmant [MEDICAL_DATA] - Cosy - Climatisation" at bounding box center [885, 221] width 141 height 11
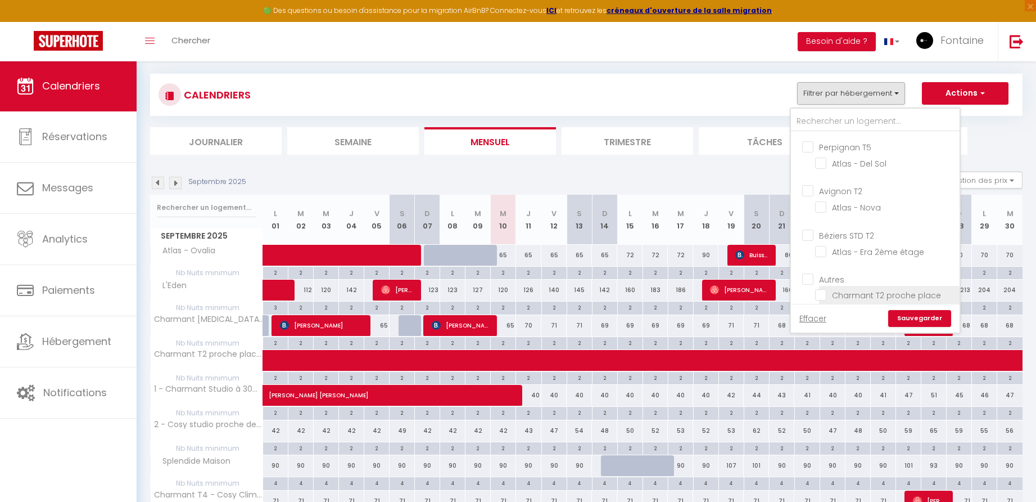
scroll to position [511, 0]
click at [919, 319] on link "Sauvegarder" at bounding box center [919, 318] width 63 height 17
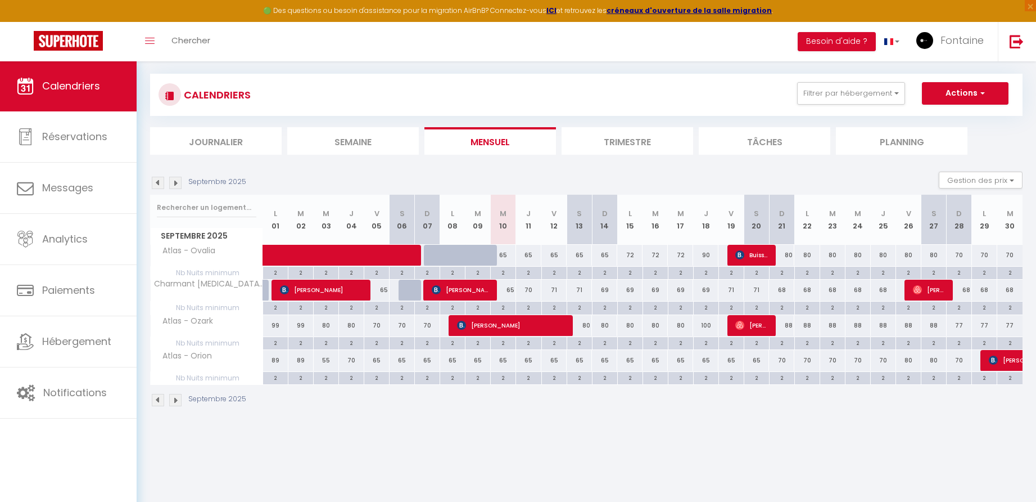
click at [909, 359] on div "80" at bounding box center [908, 360] width 25 height 21
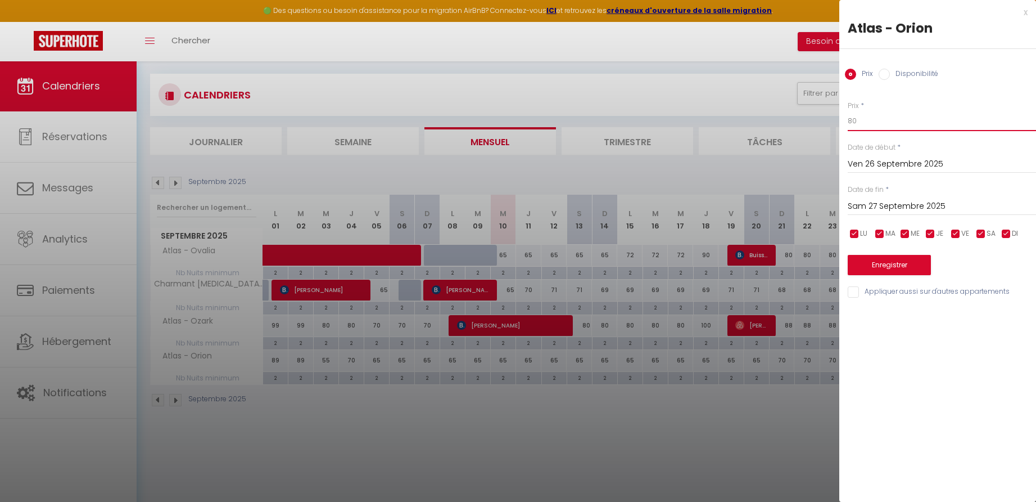
drag, startPoint x: 852, startPoint y: 118, endPoint x: 832, endPoint y: 116, distance: 20.8
click at [832, 117] on body "🟢 Des questions ou besoin d'assistance pour la migration AirBnB? Connectez-vous…" at bounding box center [518, 253] width 1036 height 502
click at [885, 206] on input "Sam 27 Septembre 2025" at bounding box center [942, 206] width 188 height 15
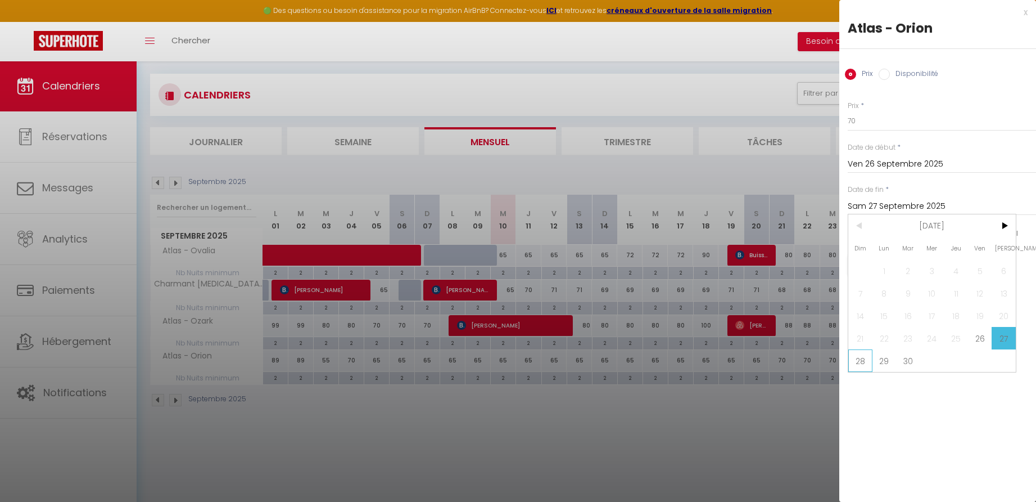
click at [861, 360] on span "28" at bounding box center [861, 360] width 24 height 22
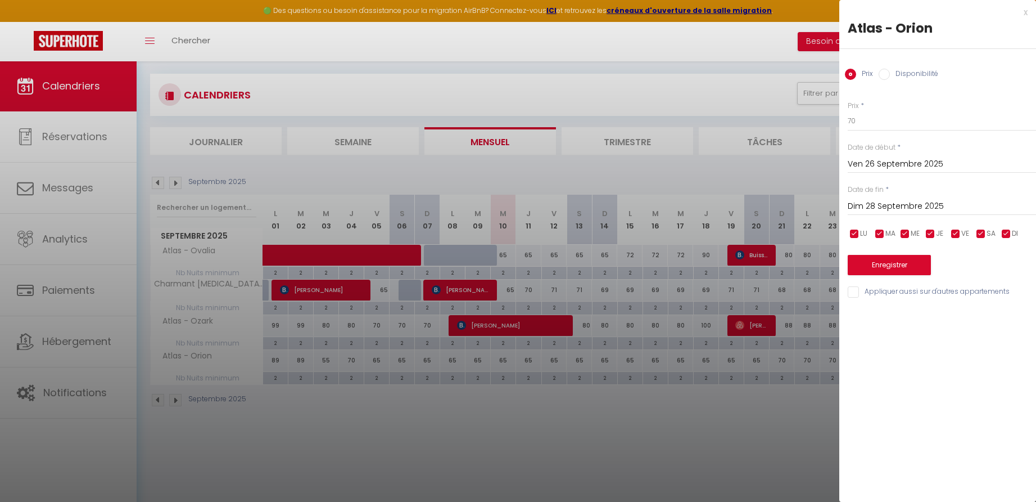
click at [871, 263] on button "Enregistrer" at bounding box center [889, 265] width 83 height 20
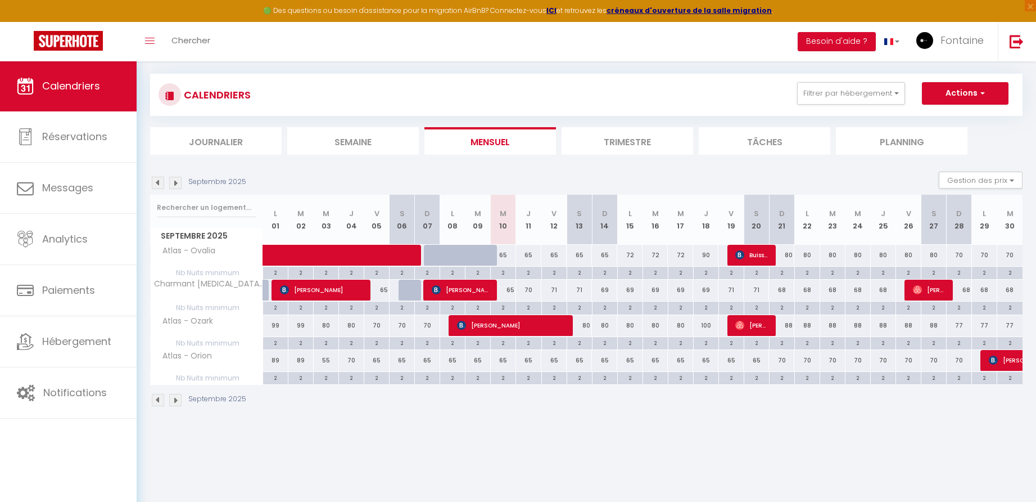
click at [512, 291] on div "65" at bounding box center [503, 289] width 25 height 21
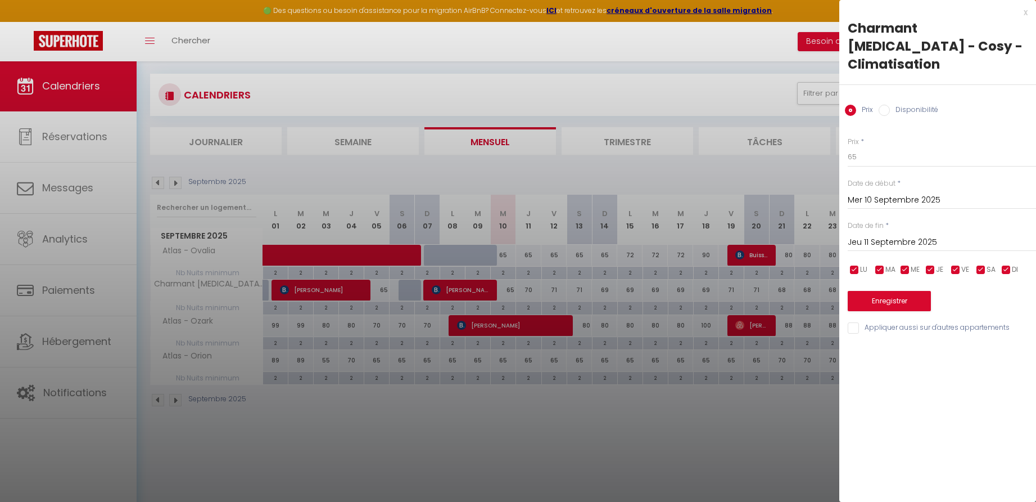
click at [1026, 12] on div "x" at bounding box center [934, 12] width 188 height 13
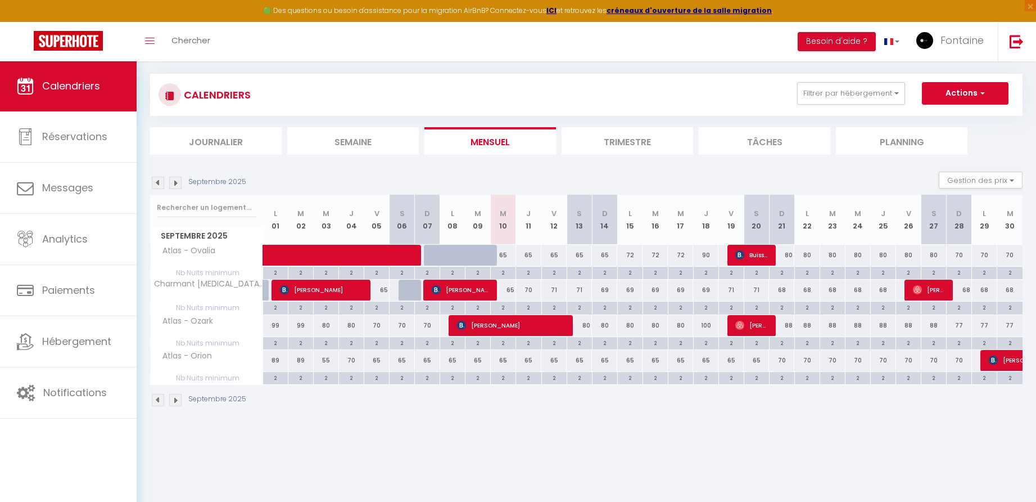
click at [633, 254] on div "72" at bounding box center [629, 255] width 25 height 21
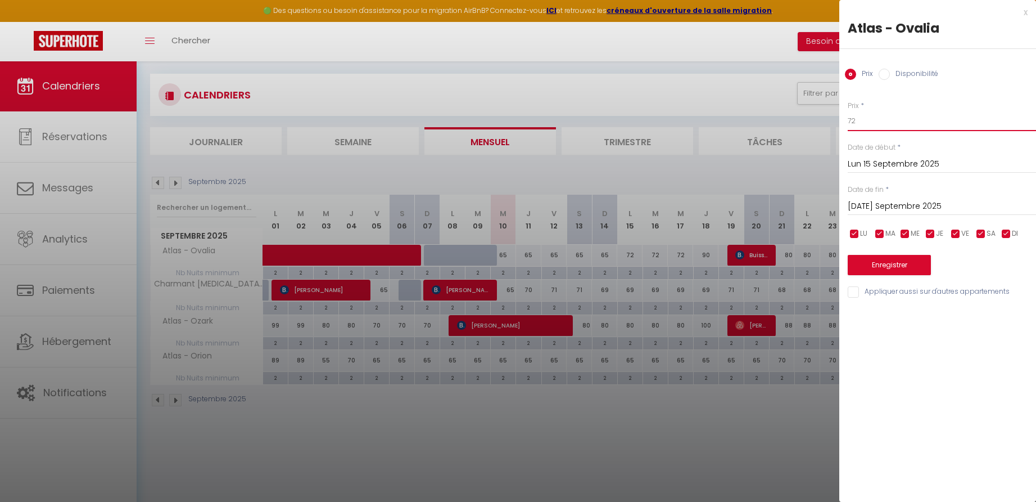
drag, startPoint x: 847, startPoint y: 123, endPoint x: 832, endPoint y: 124, distance: 15.8
click at [832, 124] on body "🟢 Des questions ou besoin d'assistance pour la migration AirBnB? Connectez-vous…" at bounding box center [518, 253] width 1036 height 502
click at [886, 203] on input "[DATE] Septembre 2025" at bounding box center [942, 206] width 188 height 15
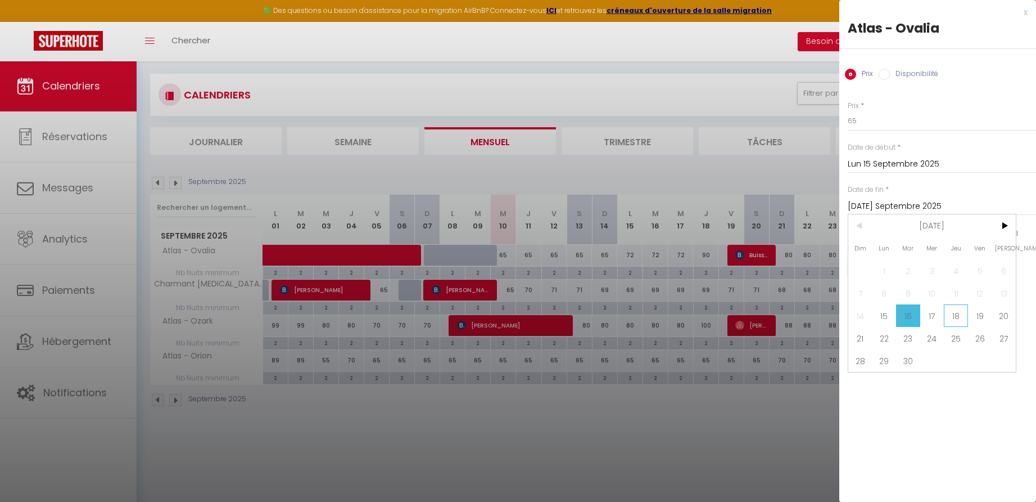
click at [953, 318] on span "18" at bounding box center [956, 315] width 24 height 22
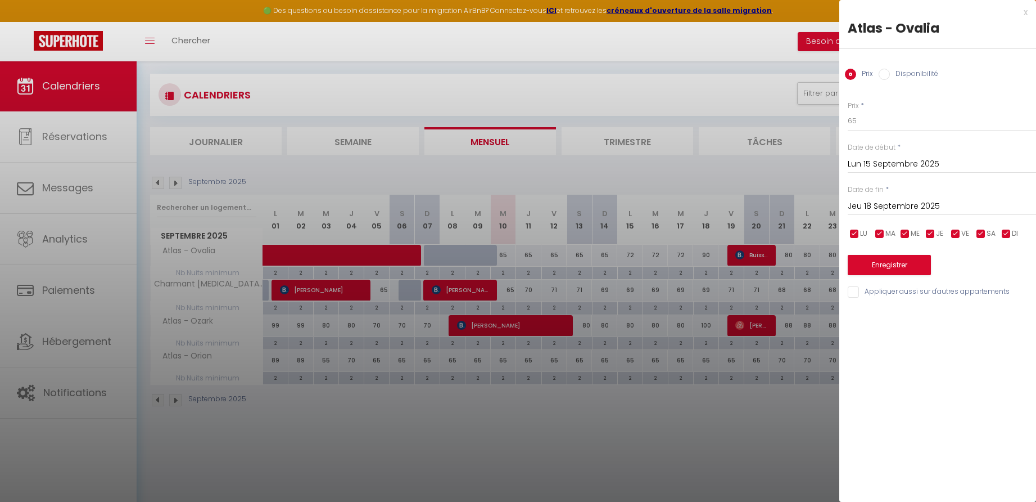
click at [887, 261] on button "Enregistrer" at bounding box center [889, 265] width 83 height 20
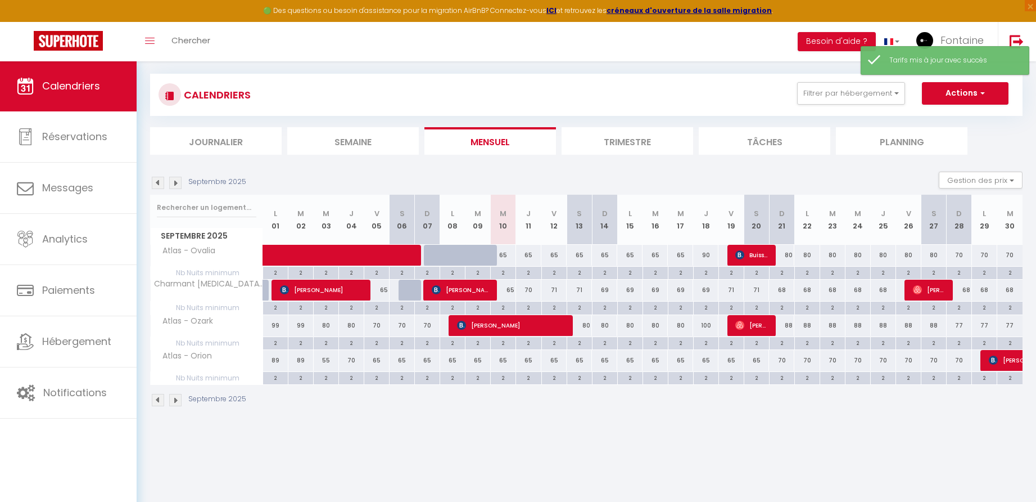
click at [708, 254] on div "90" at bounding box center [705, 255] width 25 height 21
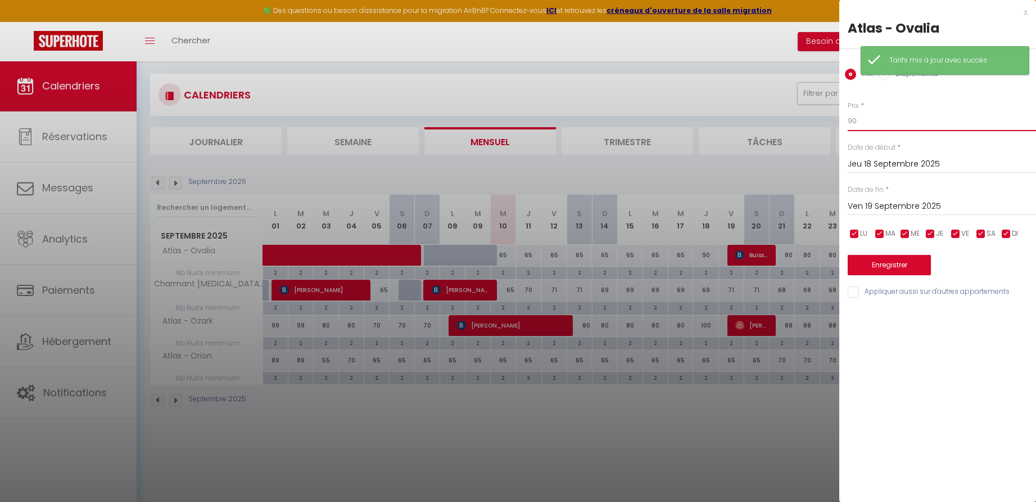
drag, startPoint x: 852, startPoint y: 121, endPoint x: 841, endPoint y: 122, distance: 11.3
click at [841, 122] on div "Prix * 90 Statut * Disponible Indisponible Date de début * Jeu 18 Septembre 202…" at bounding box center [938, 193] width 197 height 213
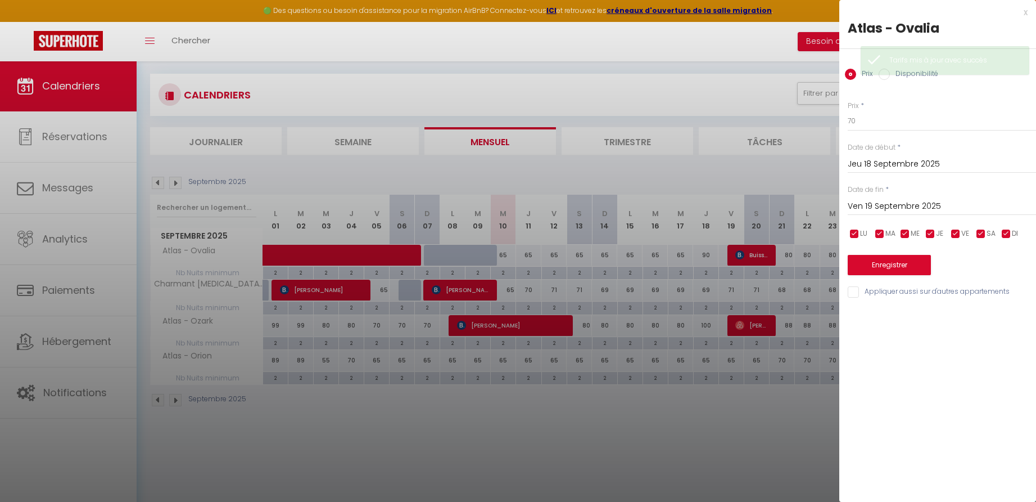
click at [883, 264] on button "Enregistrer" at bounding box center [889, 265] width 83 height 20
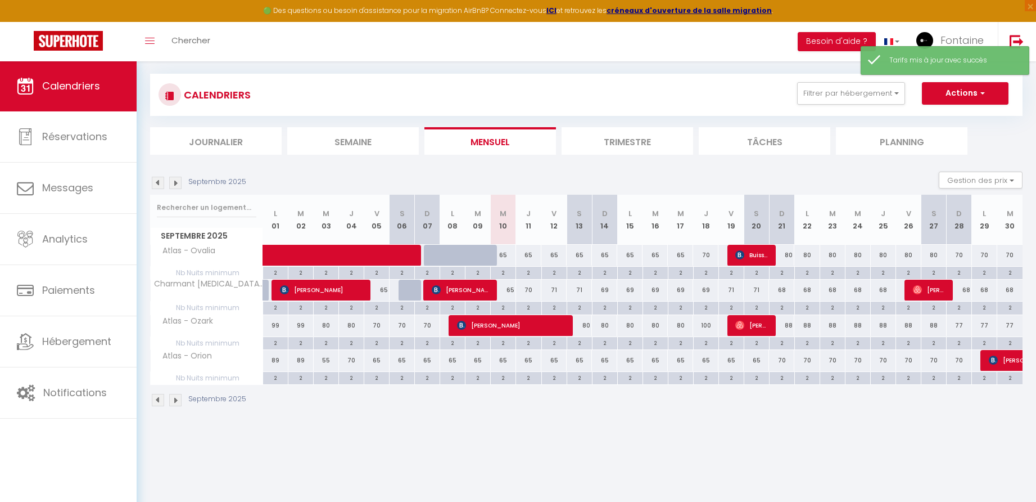
click at [706, 288] on div "69" at bounding box center [705, 289] width 25 height 21
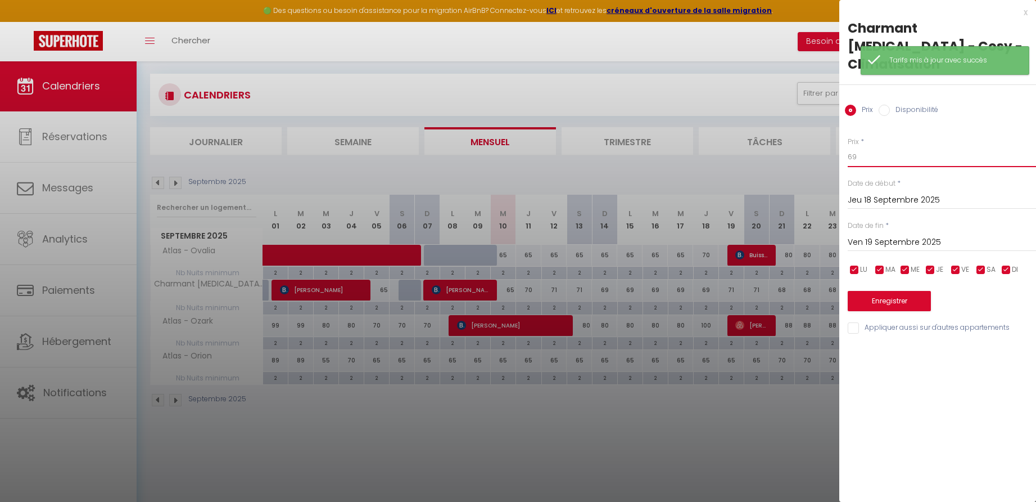
drag, startPoint x: 858, startPoint y: 136, endPoint x: 833, endPoint y: 136, distance: 24.2
click at [833, 136] on body "🟢 Des questions ou besoin d'assistance pour la migration AirBnB? Connectez-vous…" at bounding box center [518, 253] width 1036 height 502
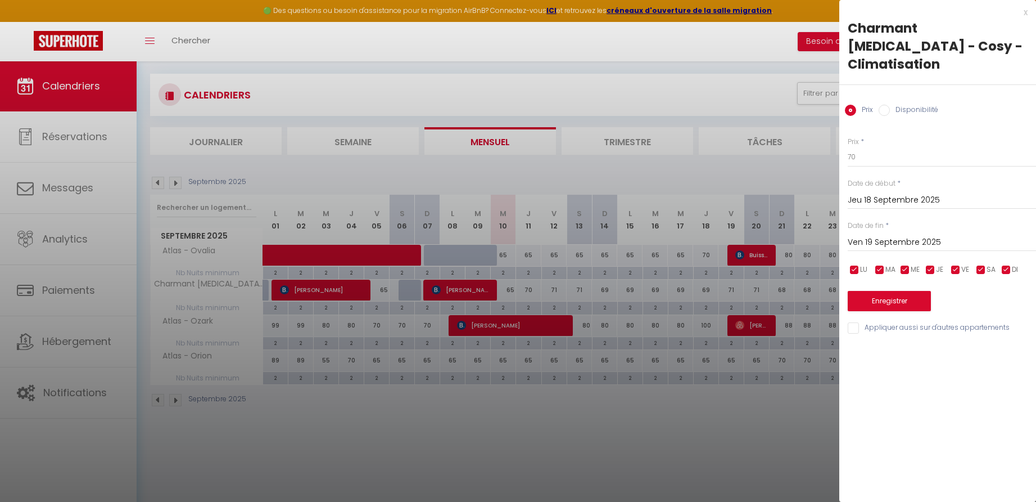
click at [891, 291] on button "Enregistrer" at bounding box center [889, 301] width 83 height 20
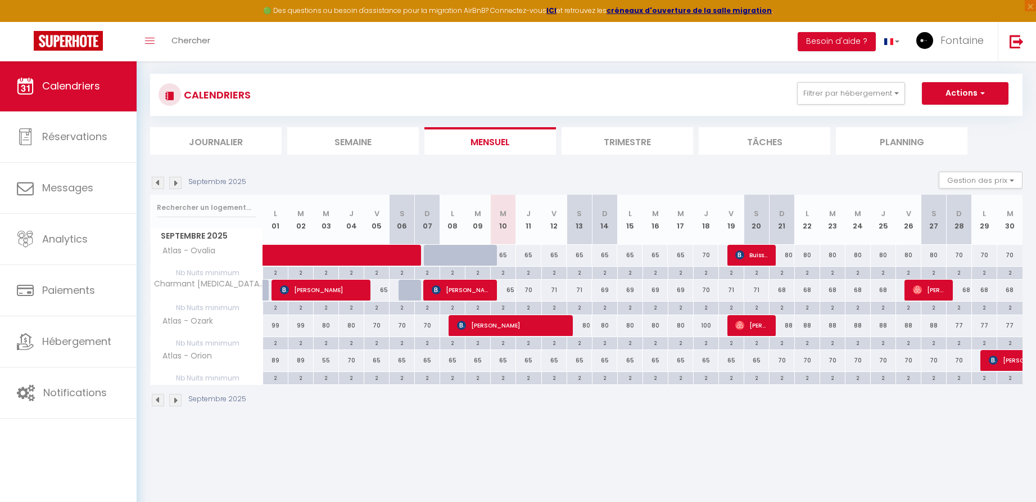
click at [791, 256] on div "80" at bounding box center [781, 255] width 25 height 21
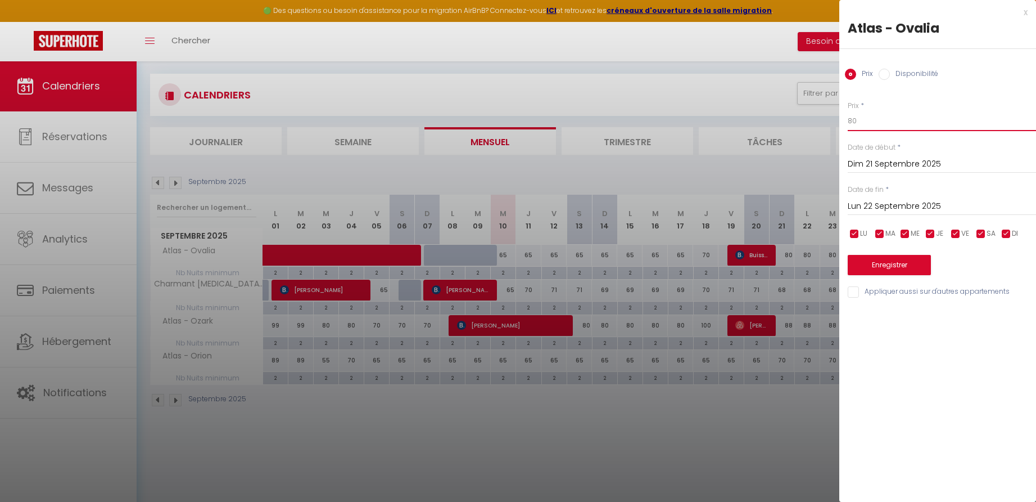
drag, startPoint x: 860, startPoint y: 120, endPoint x: 843, endPoint y: 120, distance: 16.9
click at [843, 120] on div "Prix * 80 Statut * Disponible Indisponible Date de début * Dim 21 Septembre 202…" at bounding box center [938, 193] width 197 height 213
click at [891, 206] on input "Lun 22 Septembre 2025" at bounding box center [942, 206] width 188 height 15
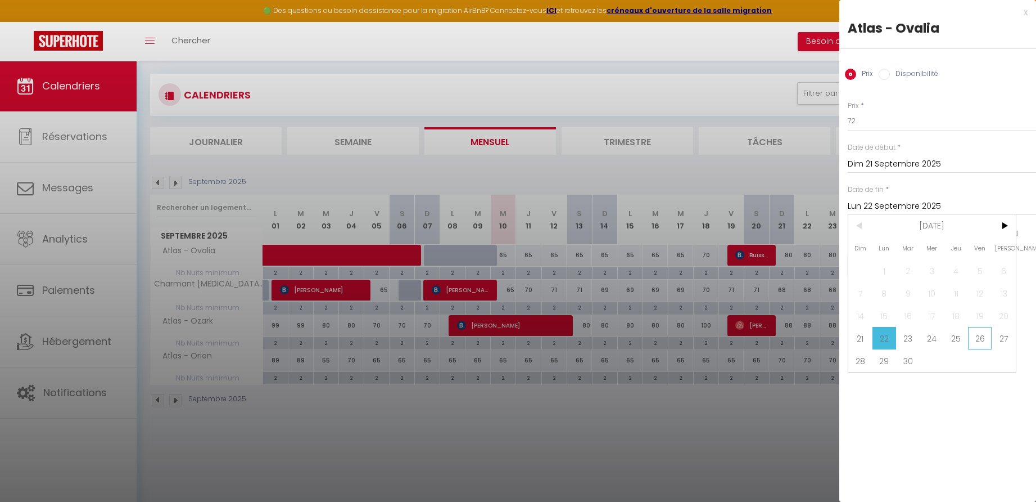
click at [982, 337] on span "26" at bounding box center [980, 338] width 24 height 22
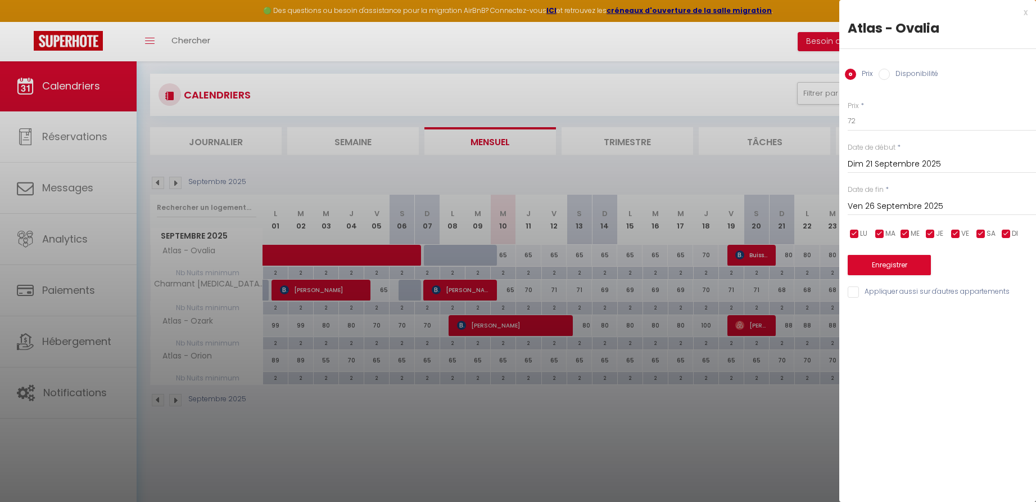
click at [896, 265] on button "Enregistrer" at bounding box center [889, 265] width 83 height 20
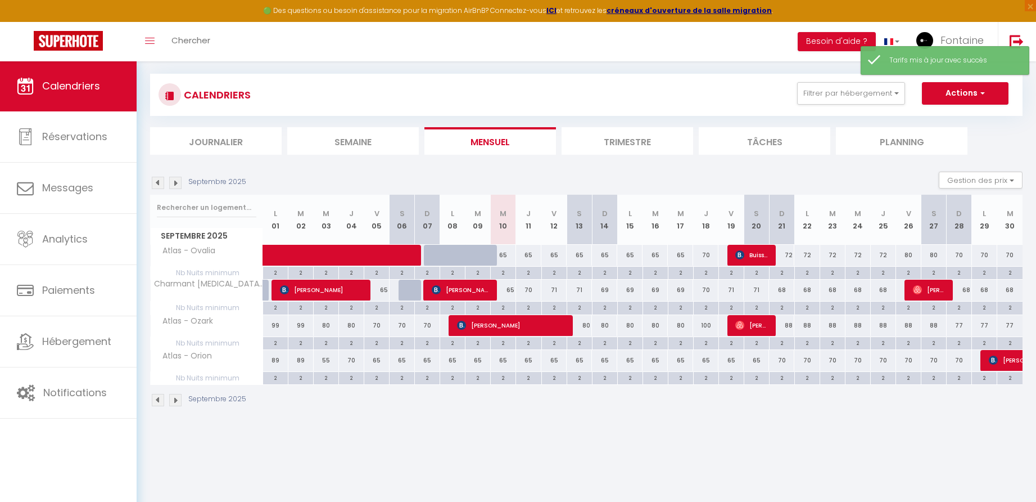
click at [912, 255] on div "80" at bounding box center [908, 255] width 25 height 21
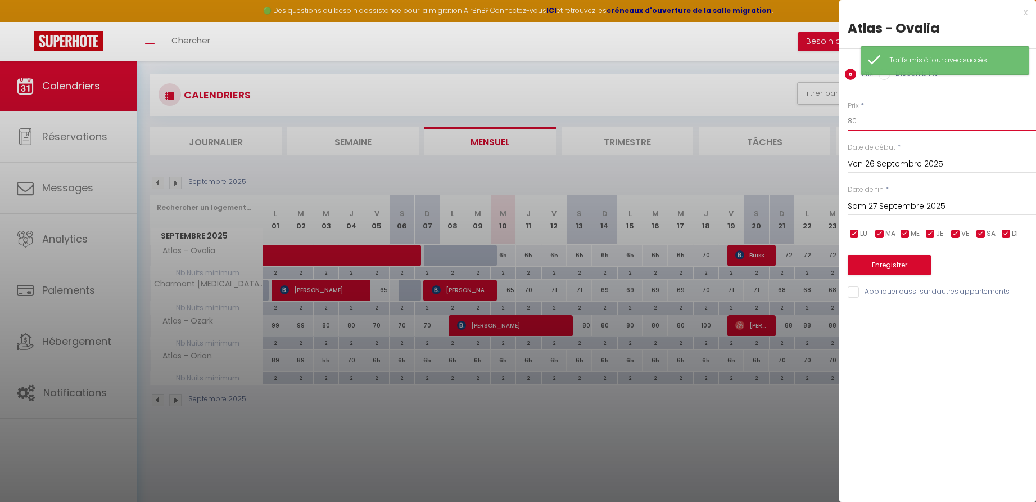
drag, startPoint x: 847, startPoint y: 121, endPoint x: 837, endPoint y: 121, distance: 10.7
click at [837, 121] on body "🟢 Des questions ou besoin d'assistance pour la migration AirBnB? Connectez-vous…" at bounding box center [518, 253] width 1036 height 502
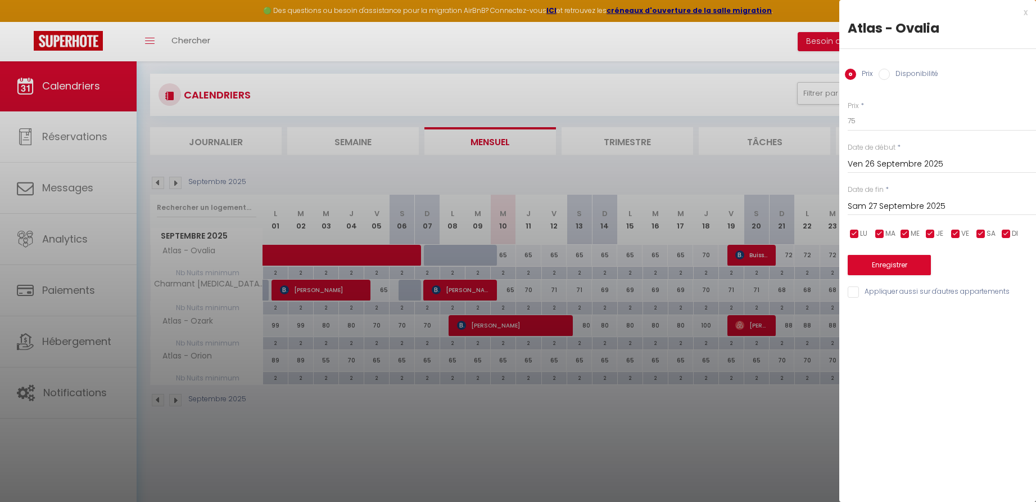
click at [897, 206] on input "Sam 27 Septembre 2025" at bounding box center [942, 206] width 188 height 15
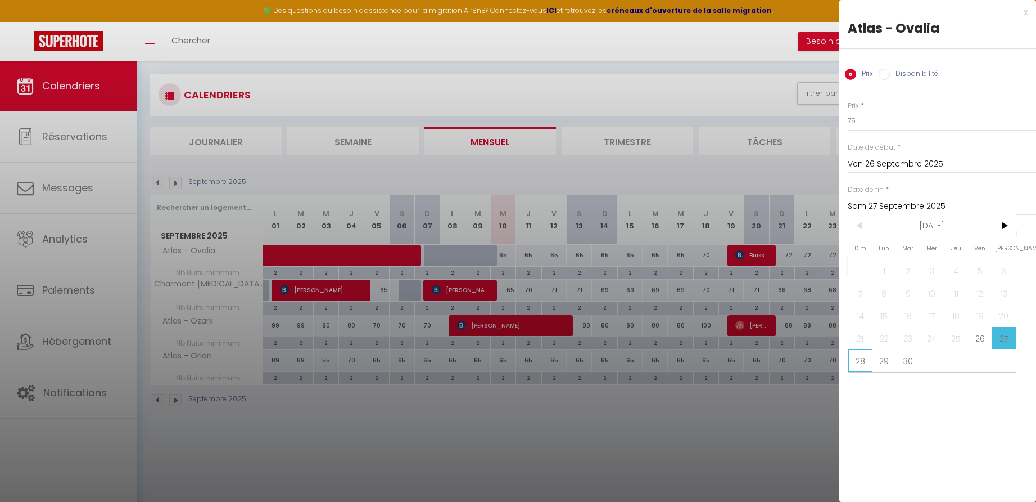
click at [860, 361] on span "28" at bounding box center [861, 360] width 24 height 22
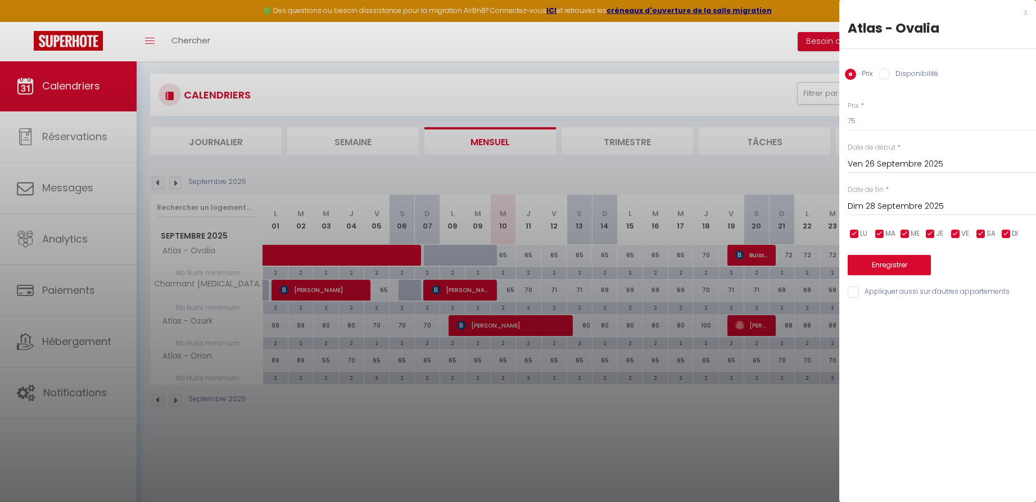
click at [873, 267] on button "Enregistrer" at bounding box center [889, 265] width 83 height 20
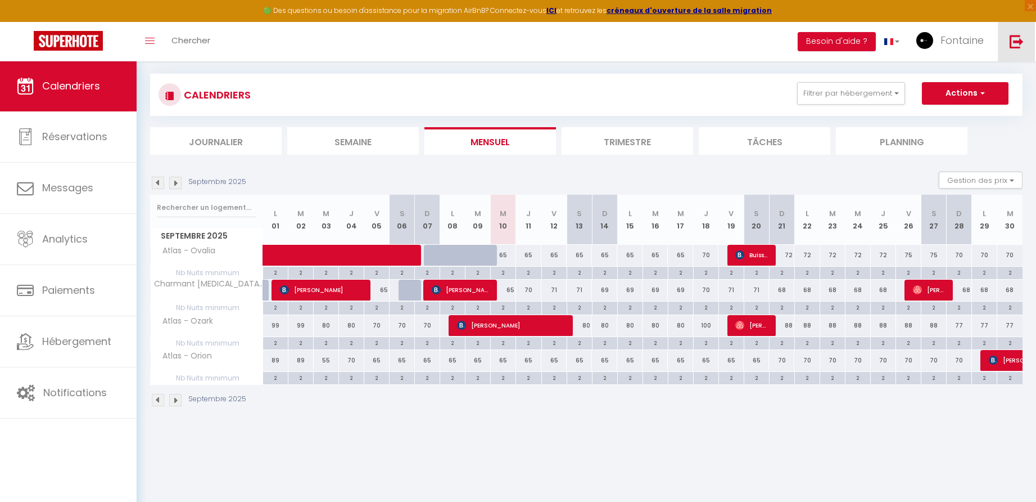
click at [1012, 42] on img at bounding box center [1017, 41] width 14 height 14
